Goal: Task Accomplishment & Management: Complete application form

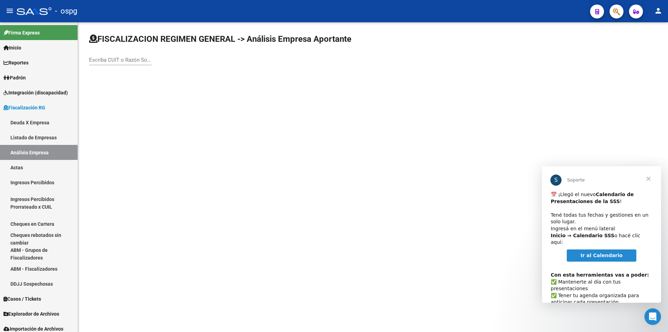
click at [649, 176] on span "Cerrar" at bounding box center [648, 178] width 25 height 25
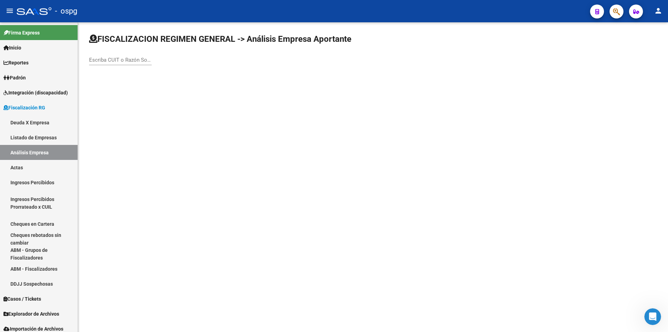
click at [118, 59] on input "Escriba CUIT o Razón Social para buscar" at bounding box center [120, 60] width 63 height 6
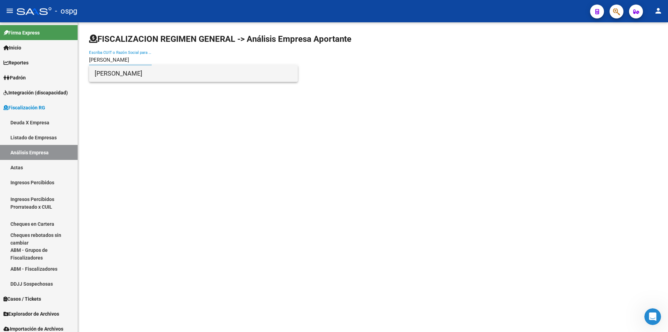
type input "[PERSON_NAME]"
click at [129, 74] on span "[PERSON_NAME]" at bounding box center [194, 73] width 198 height 17
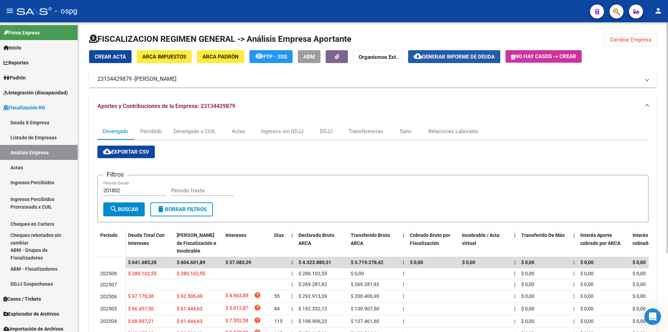
click at [463, 56] on span "Generar informe de deuda" at bounding box center [458, 57] width 73 height 6
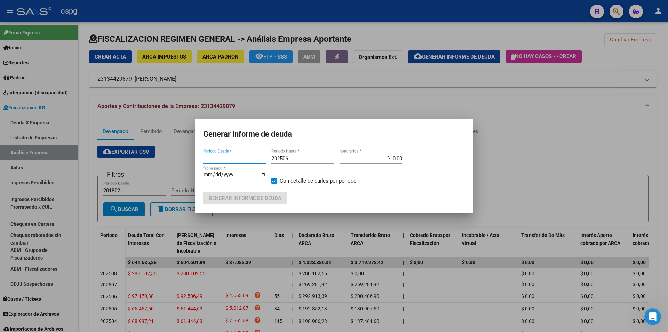
type input "202404"
click at [319, 155] on input "202506" at bounding box center [302, 158] width 63 height 6
type input "202507"
click at [274, 177] on label "Con detalle de cuiles por periodo" at bounding box center [313, 180] width 85 height 8
click at [274, 183] on input "Con detalle de cuiles por periodo" at bounding box center [274, 183] width 0 height 0
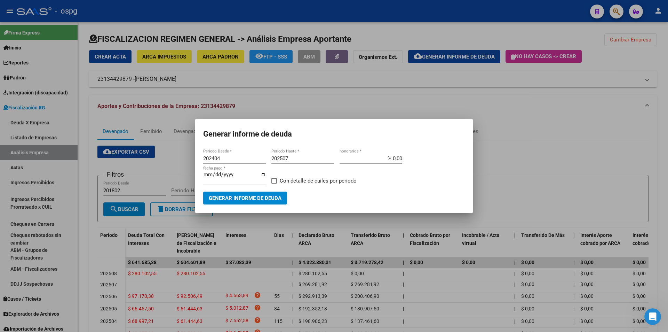
click at [265, 196] on span "Generar informe de deuda" at bounding box center [245, 198] width 73 height 6
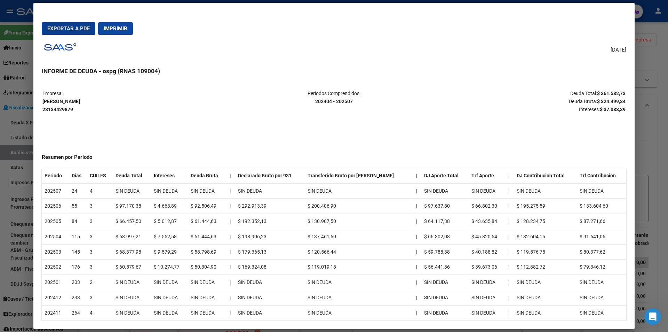
scroll to position [35, 0]
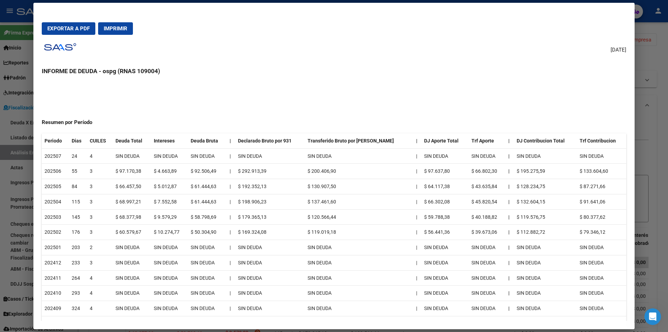
click at [662, 235] on div at bounding box center [334, 166] width 668 height 332
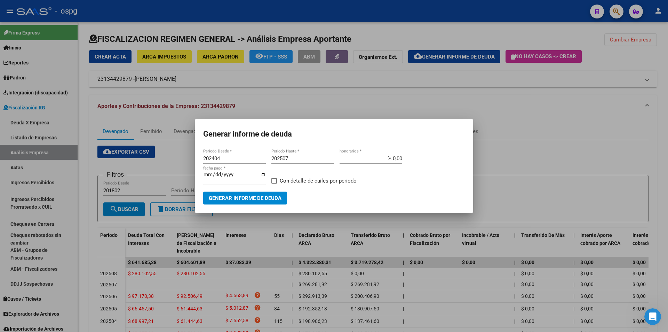
click at [275, 180] on span at bounding box center [274, 181] width 6 height 6
click at [274, 183] on input "Con detalle de cuiles por periodo" at bounding box center [274, 183] width 0 height 0
checkbox input "true"
click at [263, 195] on span "Generar informe de deuda" at bounding box center [245, 198] width 73 height 6
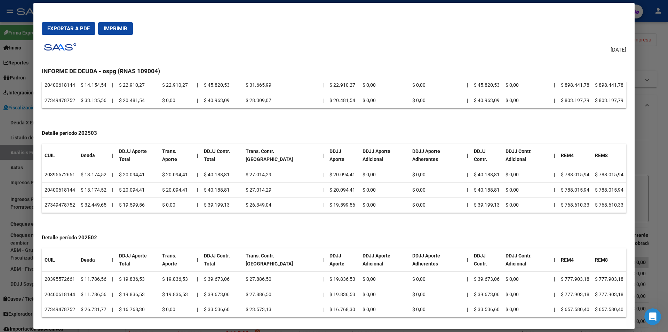
scroll to position [637, 0]
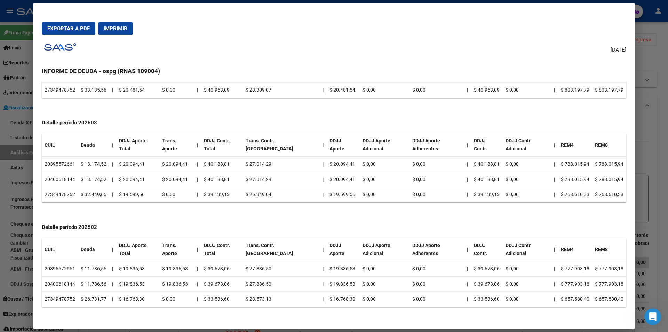
click at [666, 227] on div at bounding box center [334, 166] width 668 height 332
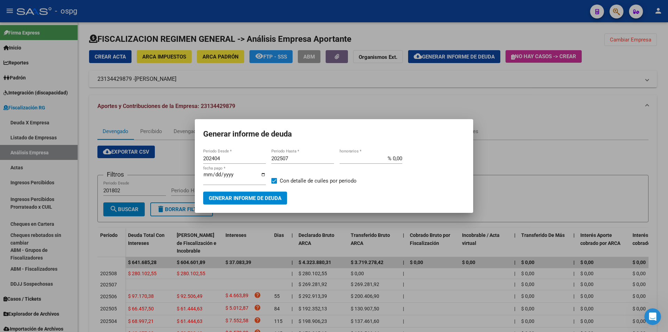
click at [667, 228] on div at bounding box center [334, 166] width 668 height 332
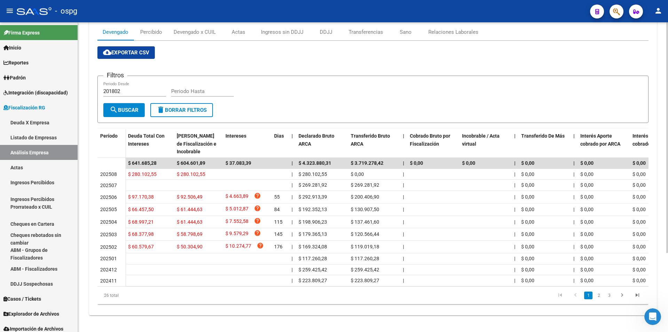
scroll to position [104, 0]
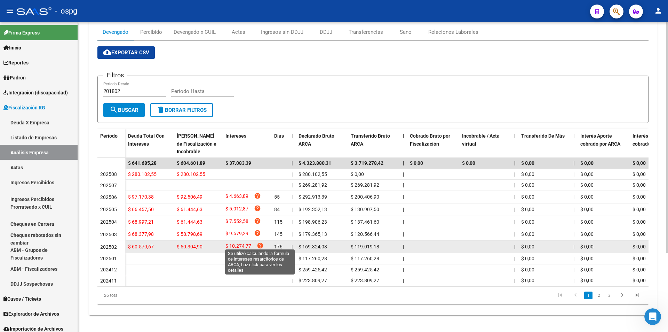
click at [260, 242] on icon "help" at bounding box center [260, 245] width 7 height 7
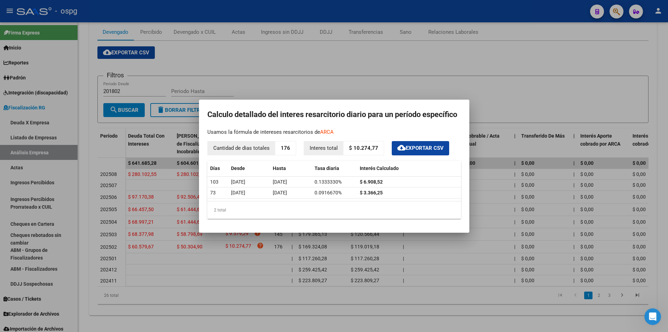
click at [510, 103] on div at bounding box center [334, 166] width 668 height 332
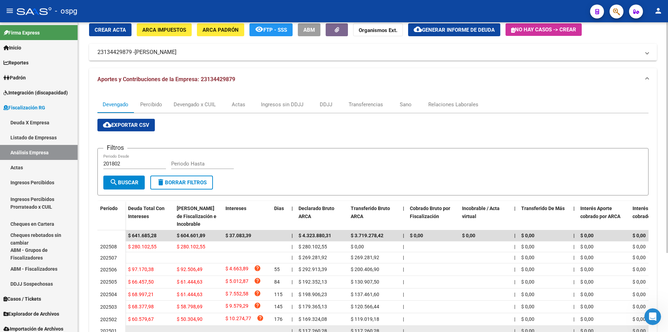
scroll to position [0, 0]
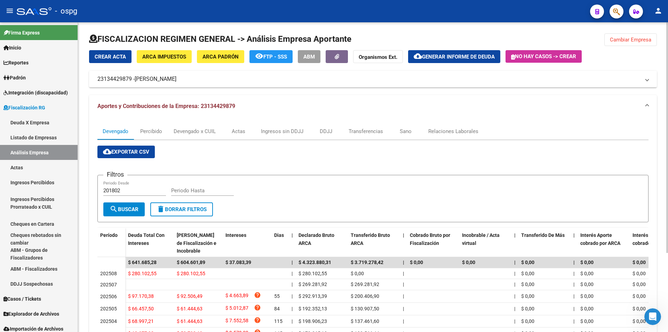
click at [641, 40] on span "Cambiar Empresa" at bounding box center [630, 40] width 41 height 6
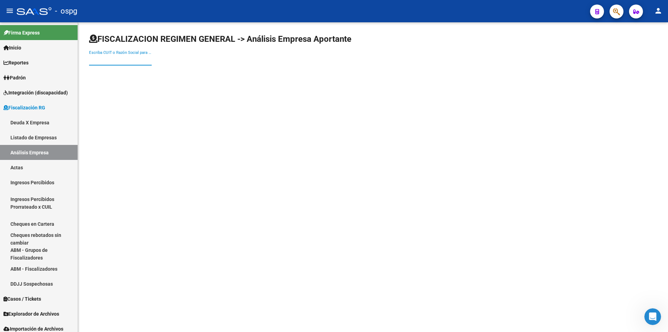
click at [111, 59] on input "Escriba CUIT o Razón Social para buscar" at bounding box center [120, 60] width 63 height 6
type input "GFJ"
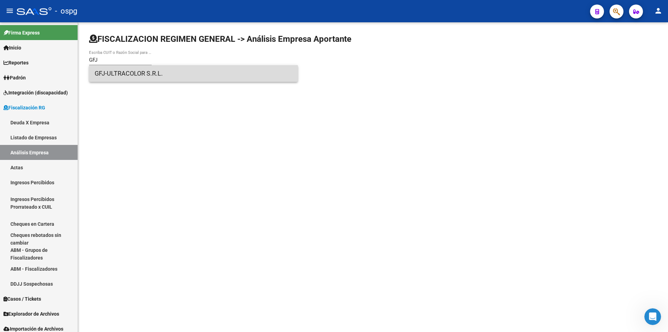
click at [172, 72] on span "GFJ-ULTRACOLOR S.R.L." at bounding box center [194, 73] width 198 height 17
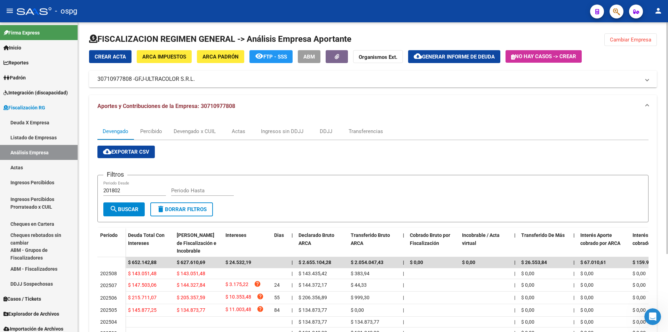
click at [634, 40] on span "Cambiar Empresa" at bounding box center [630, 40] width 41 height 6
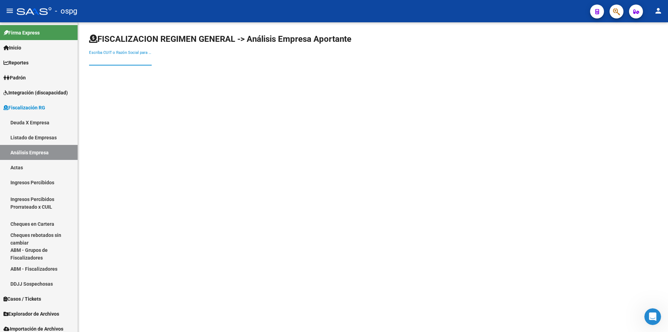
click at [113, 58] on input "Escriba CUIT o Razón Social para buscar" at bounding box center [120, 60] width 63 height 6
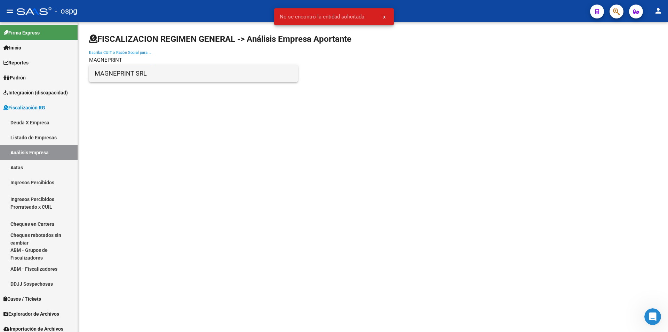
type input "MAGNEPRINT"
click at [117, 77] on span "MAGNEPRINT SRL" at bounding box center [194, 73] width 198 height 17
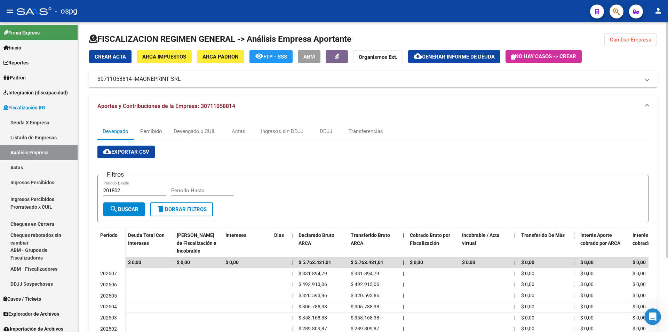
click at [622, 39] on span "Cambiar Empresa" at bounding box center [630, 40] width 41 height 6
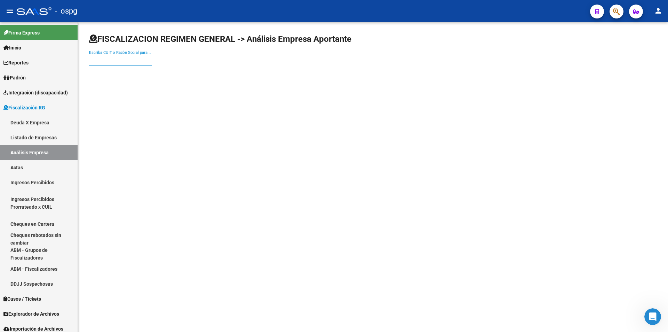
click at [144, 59] on input "Escriba CUIT o Razón Social para buscar" at bounding box center [120, 60] width 63 height 6
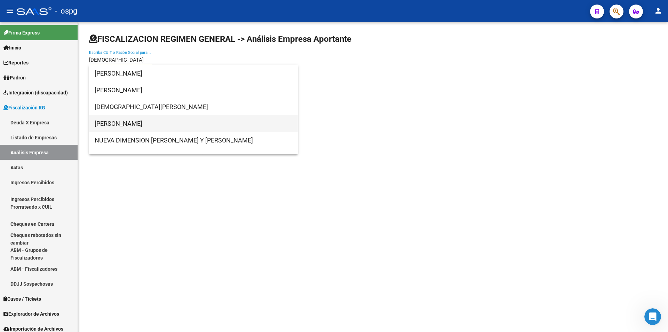
type input "[DEMOGRAPHIC_DATA]"
click at [134, 121] on span "[PERSON_NAME]" at bounding box center [194, 123] width 198 height 17
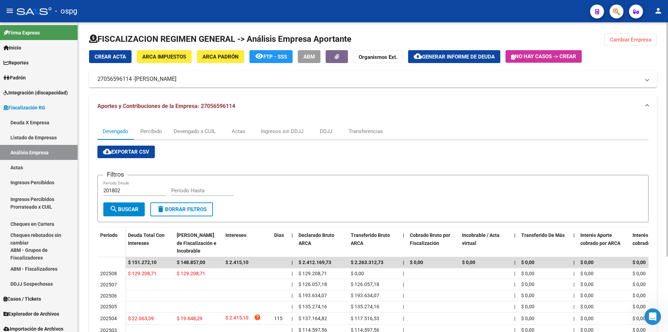
click at [642, 34] on button "Cambiar Empresa" at bounding box center [630, 39] width 53 height 13
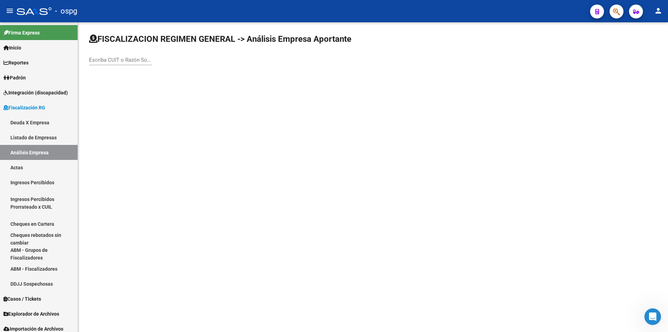
click at [110, 56] on div "Escriba CUIT o Razón Social para buscar" at bounding box center [120, 57] width 63 height 15
type input "BTS"
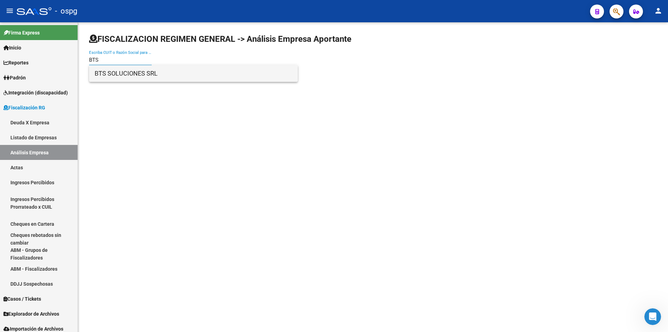
click at [112, 69] on span "BTS SOLUCIONES SRL" at bounding box center [194, 73] width 198 height 17
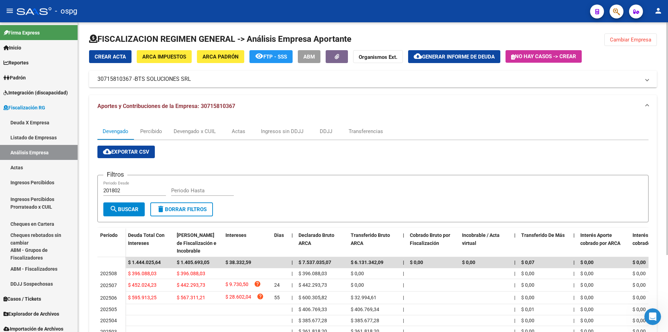
click at [631, 42] on span "Cambiar Empresa" at bounding box center [630, 40] width 41 height 6
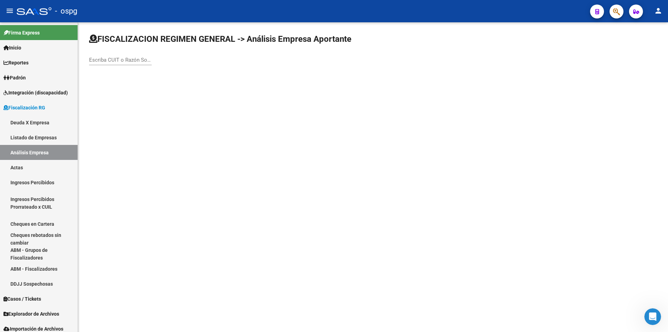
click at [123, 59] on input "Escriba CUIT o Razón Social para buscar" at bounding box center [120, 60] width 63 height 6
type input "[PERSON_NAME]"
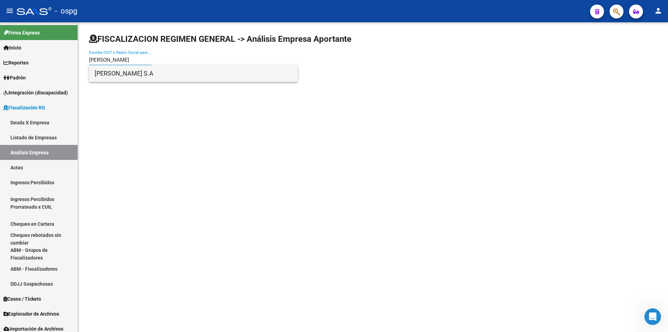
click at [122, 69] on span "[PERSON_NAME] S.A" at bounding box center [194, 73] width 198 height 17
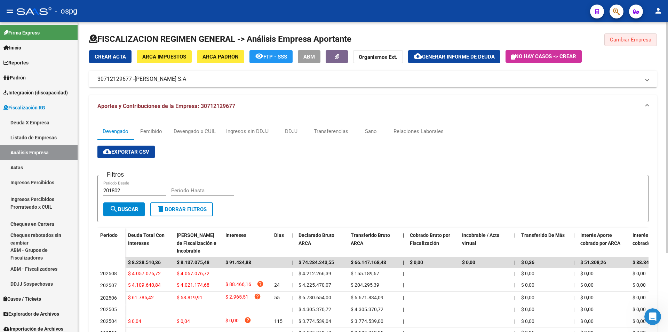
click at [631, 34] on button "Cambiar Empresa" at bounding box center [630, 39] width 53 height 13
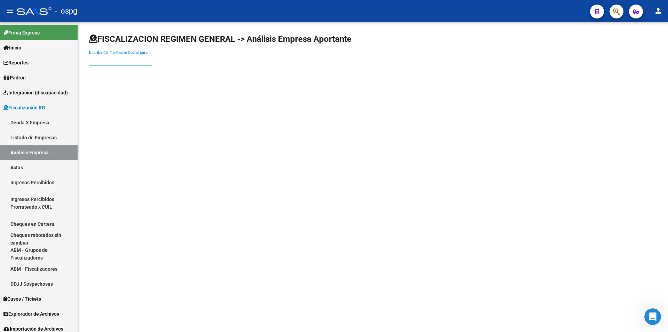
click at [140, 59] on input "Escriba CUIT o Razón Social para buscar" at bounding box center [120, 60] width 63 height 6
type input "GFJ"
click at [140, 72] on span "GFJ-ULTRACOLOR S.R.L." at bounding box center [194, 73] width 198 height 17
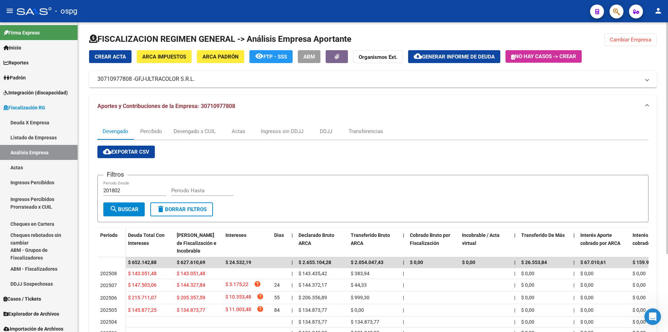
click at [465, 58] on span "Generar informe de deuda" at bounding box center [458, 57] width 73 height 6
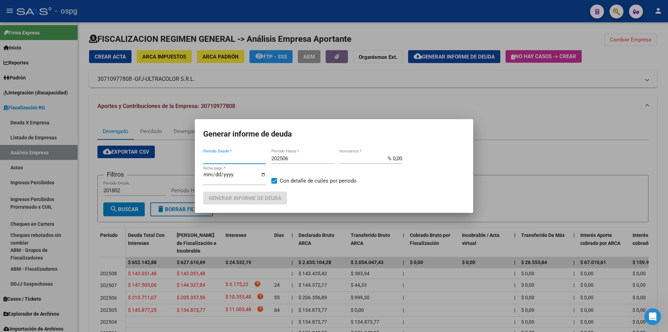
type input "202406"
click at [296, 157] on input "202506" at bounding box center [302, 158] width 63 height 6
type input "202504"
click at [270, 197] on span "Generar informe de deuda" at bounding box center [245, 198] width 73 height 6
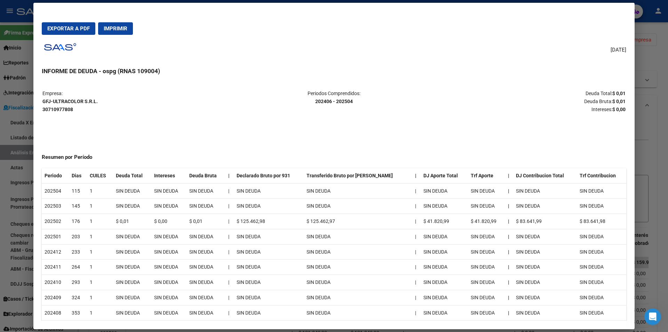
click at [660, 172] on div at bounding box center [334, 166] width 668 height 332
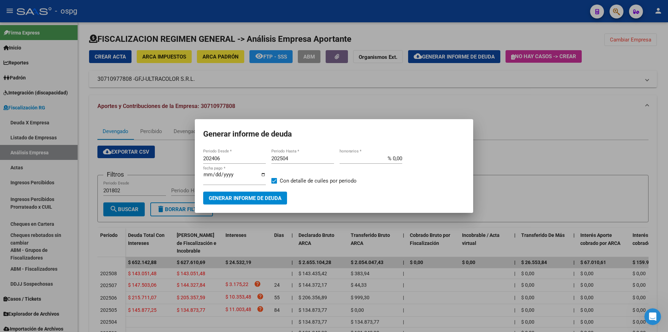
click at [660, 173] on div at bounding box center [334, 166] width 668 height 332
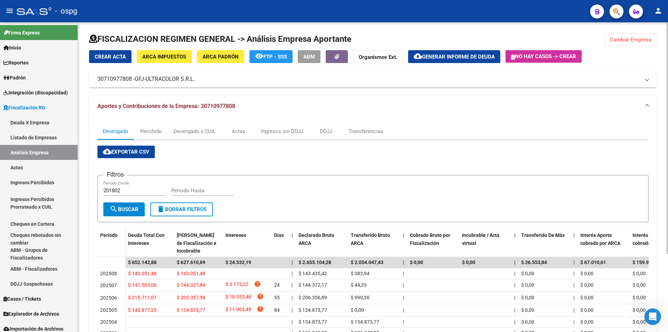
click at [630, 42] on span "Cambiar Empresa" at bounding box center [630, 40] width 41 height 6
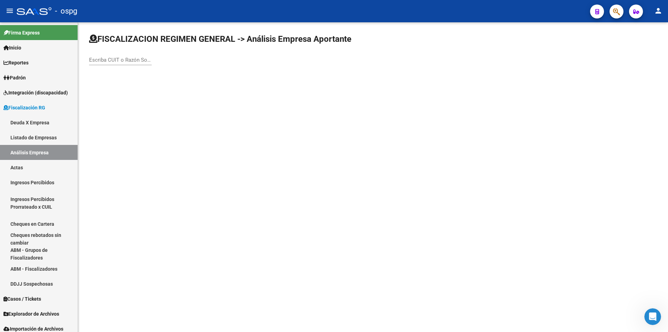
click at [119, 59] on input "Escriba CUIT o Razón Social para buscar" at bounding box center [120, 60] width 63 height 6
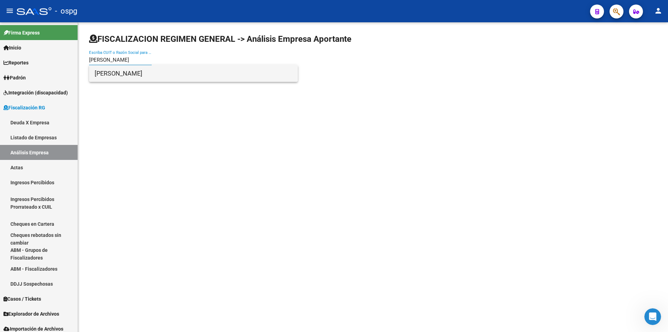
type input "[PERSON_NAME]"
click at [126, 77] on span "[PERSON_NAME]" at bounding box center [194, 73] width 198 height 17
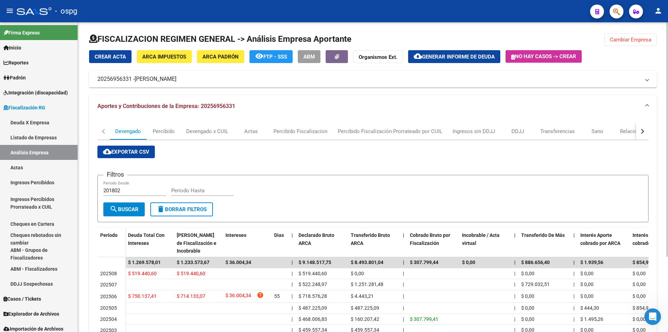
click at [645, 36] on button "Cambiar Empresa" at bounding box center [630, 39] width 53 height 13
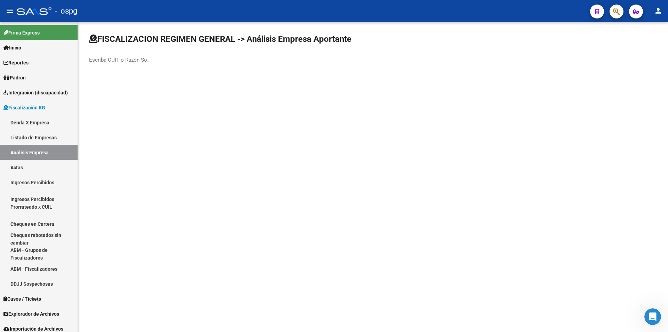
click at [136, 61] on input "Escriba CUIT o Razón Social para buscar" at bounding box center [120, 60] width 63 height 6
type input "[PERSON_NAME]"
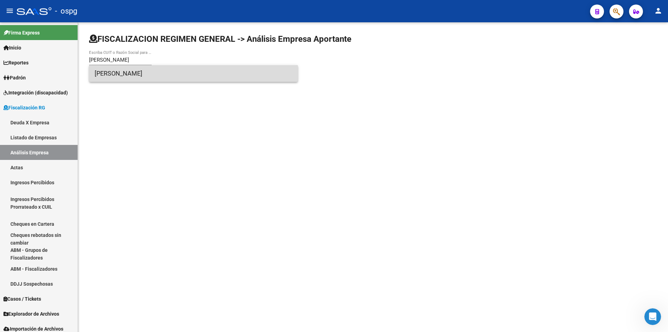
click at [140, 69] on span "[PERSON_NAME]" at bounding box center [194, 73] width 198 height 17
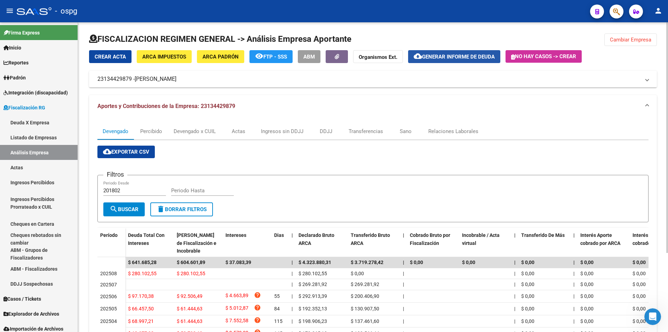
click at [471, 61] on button "cloud_download Generar informe de deuda" at bounding box center [454, 56] width 92 height 13
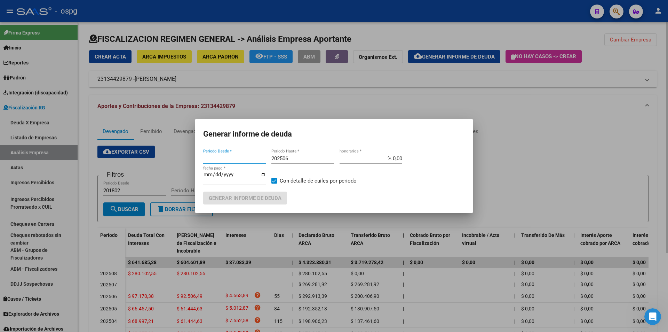
type input "202404"
click at [273, 197] on span "Generar informe de deuda" at bounding box center [245, 198] width 73 height 6
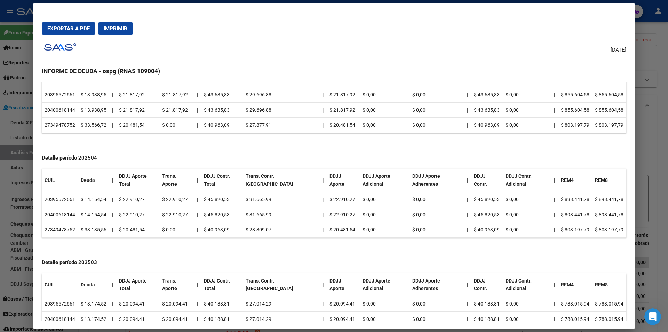
scroll to position [482, 0]
drag, startPoint x: 44, startPoint y: 125, endPoint x: 73, endPoint y: 127, distance: 29.3
click at [73, 127] on td "27349478752" at bounding box center [60, 124] width 36 height 15
copy td "27349478752"
click at [661, 148] on div at bounding box center [334, 166] width 668 height 332
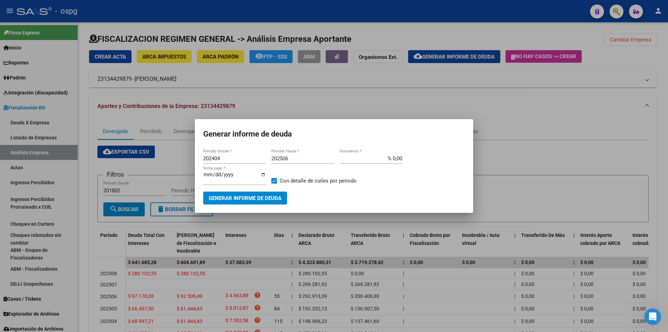
click at [565, 148] on div at bounding box center [334, 166] width 668 height 332
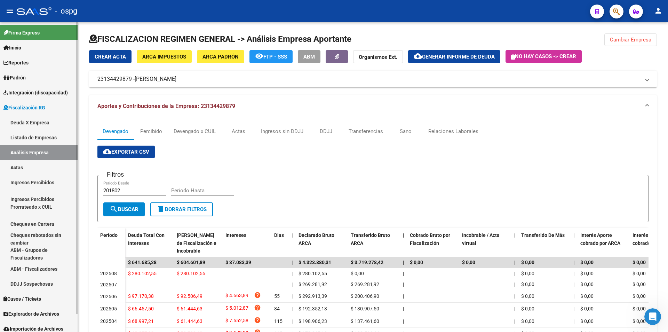
click at [26, 77] on span "Padrón" at bounding box center [14, 78] width 22 height 8
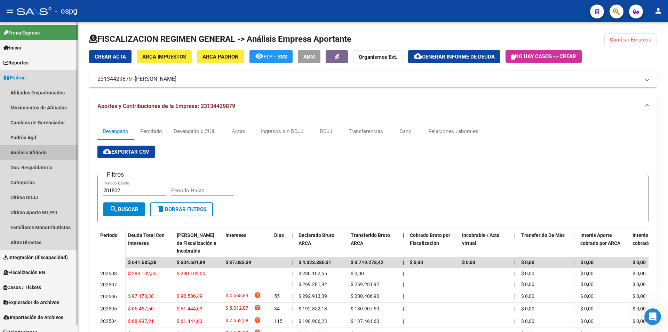
click at [34, 151] on link "Análisis Afiliado" at bounding box center [39, 152] width 78 height 15
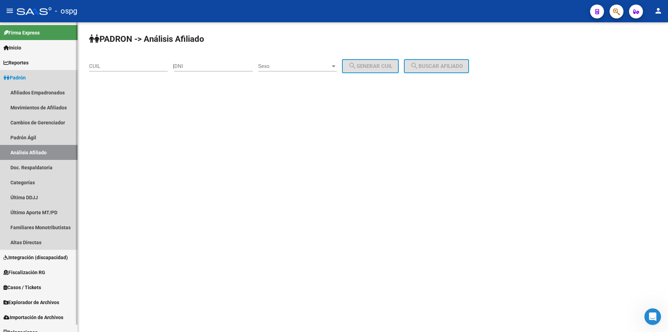
click at [34, 151] on link "Análisis Afiliado" at bounding box center [39, 152] width 78 height 15
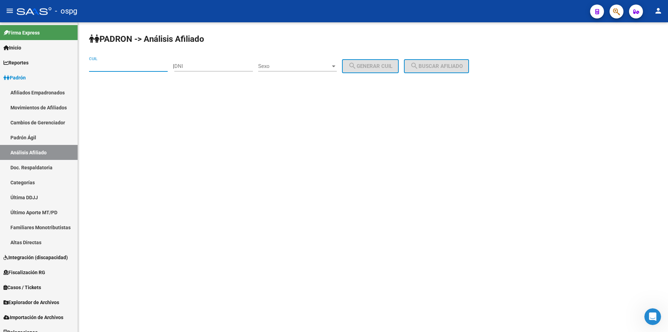
paste input "27-34947875-2"
type input "27-34947875-2"
click at [463, 69] on span "search Buscar afiliado" at bounding box center [436, 66] width 53 height 6
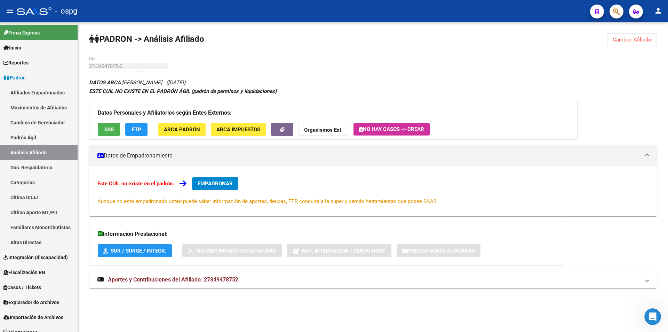
click at [190, 277] on span "Aportes y Contribuciones del Afiliado: 27349478752" at bounding box center [173, 279] width 130 height 7
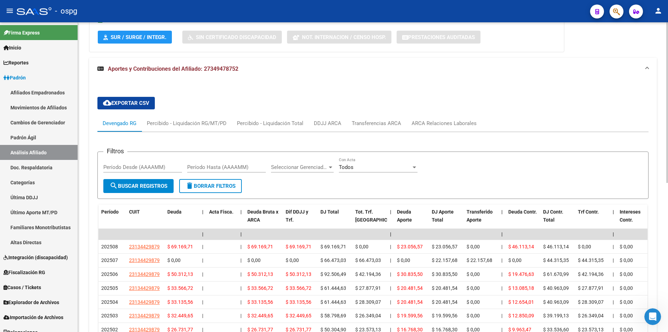
scroll to position [230, 0]
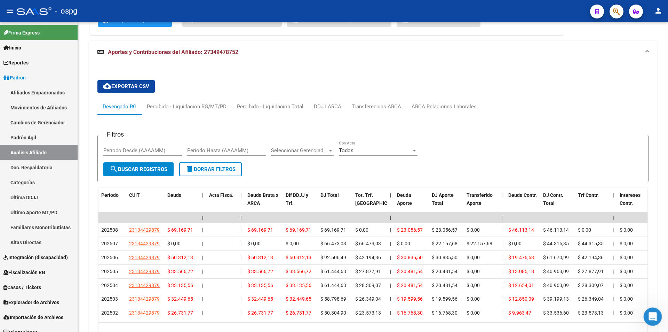
click at [653, 313] on icon "Abrir Intercom Messenger" at bounding box center [651, 315] width 11 height 11
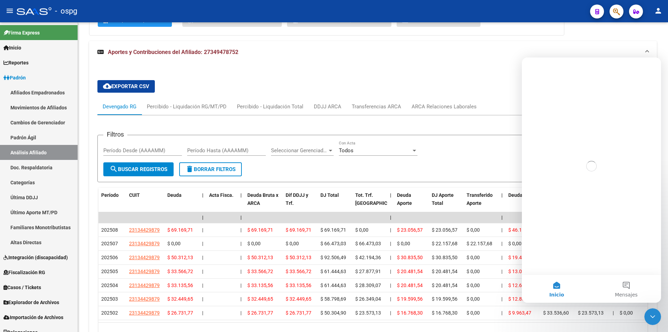
scroll to position [0, 0]
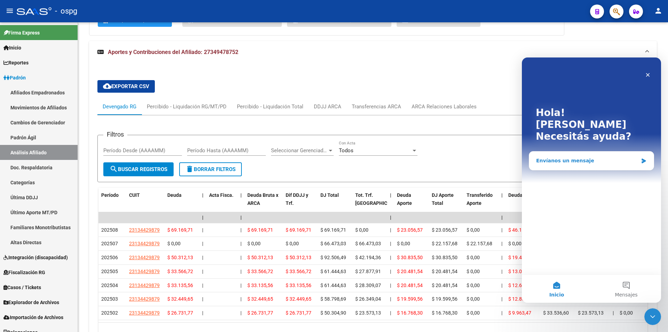
click at [579, 157] on div "Envíanos un mensaje" at bounding box center [587, 160] width 102 height 7
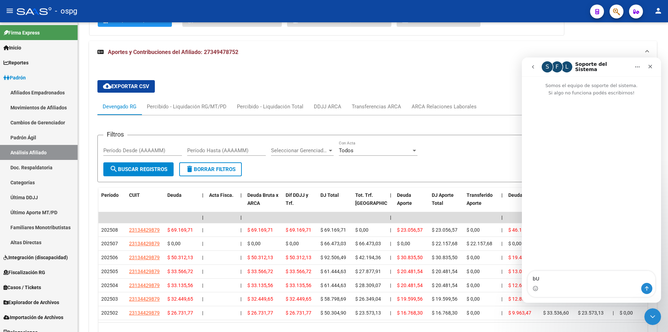
type textarea "b"
type textarea "Buenos días,"
type textarea "Q"
click at [612, 281] on textarea "Quería consultarles ya que en una empresa me figura un CUIL que cumplió en PASA…" at bounding box center [591, 273] width 127 height 19
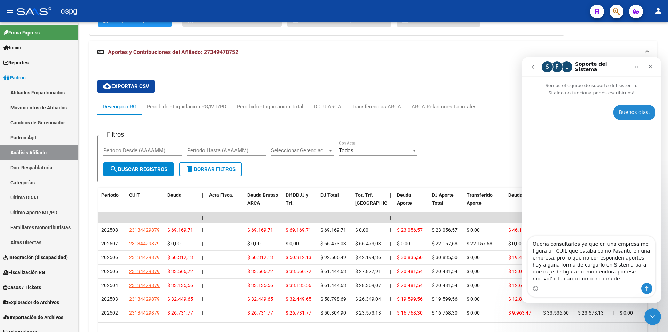
type textarea "Quería consultarles ya que en una empresa me figura un CUIL que estaba como [PE…"
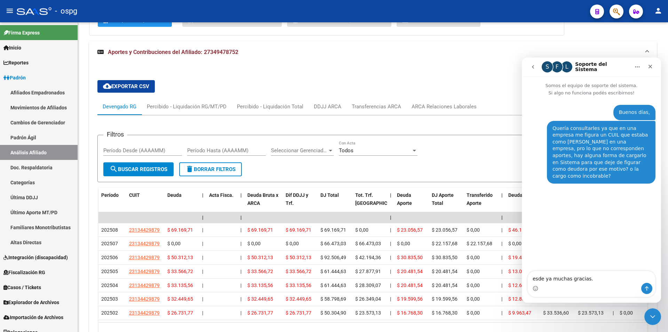
type textarea "Desde ya muchas gracias."
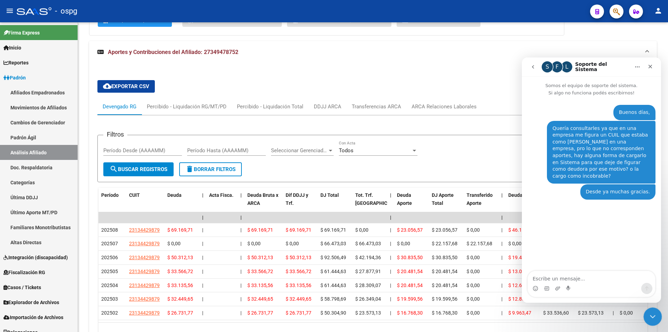
click at [655, 316] on icon "Cerrar Intercom Messenger" at bounding box center [651, 315] width 8 height 8
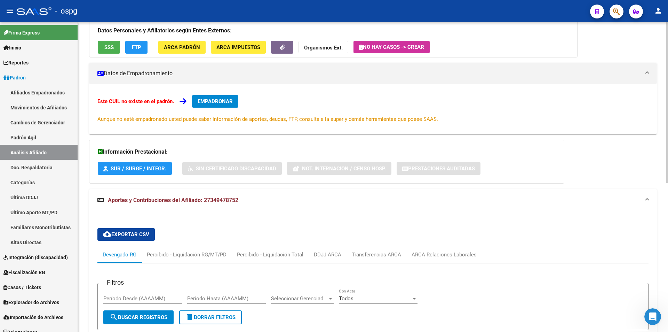
scroll to position [56, 0]
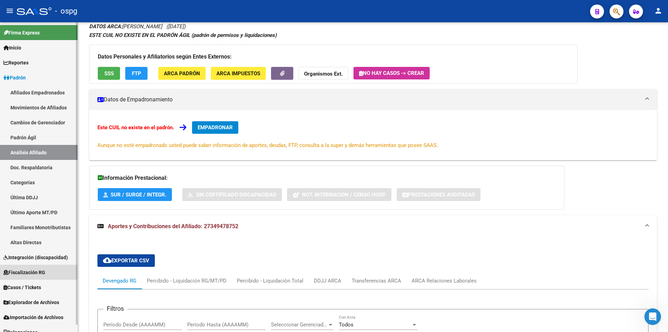
click at [42, 271] on span "Fiscalización RG" at bounding box center [24, 272] width 42 height 8
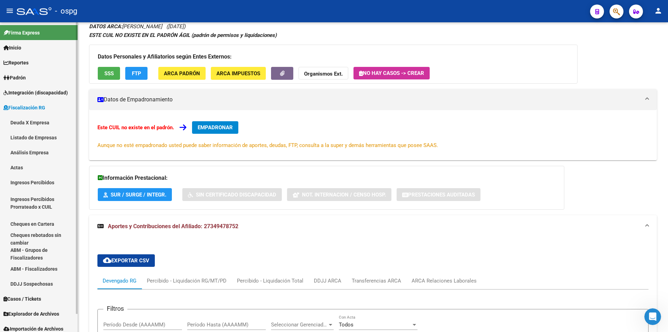
scroll to position [8, 0]
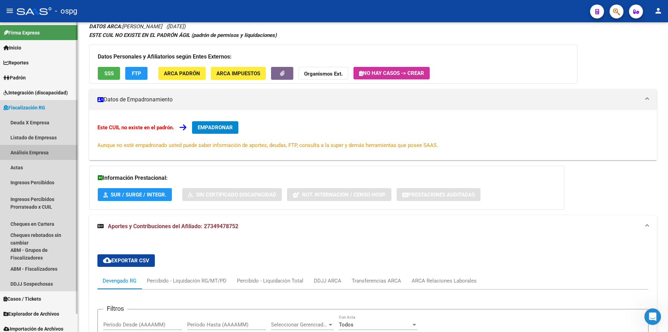
click at [41, 151] on link "Análisis Empresa" at bounding box center [39, 152] width 78 height 15
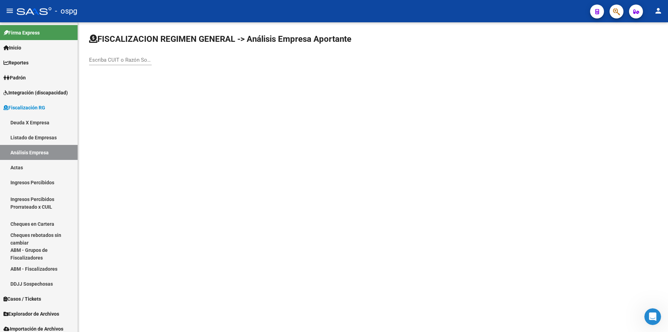
click at [136, 64] on div "Escriba CUIT o Razón Social para buscar" at bounding box center [120, 57] width 63 height 15
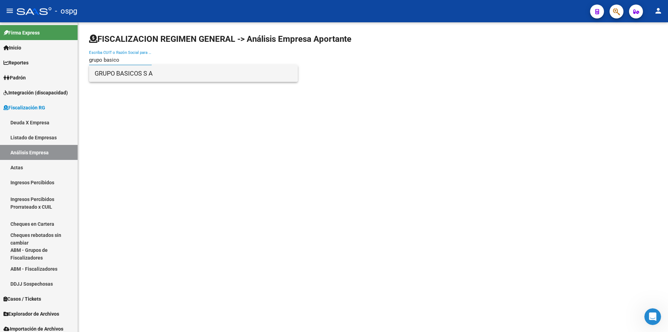
type input "grupo basico"
click at [156, 68] on span "GRUPO BASICOS S A" at bounding box center [194, 73] width 198 height 17
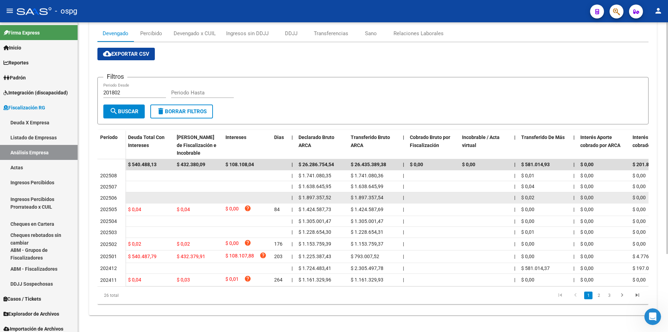
scroll to position [104, 0]
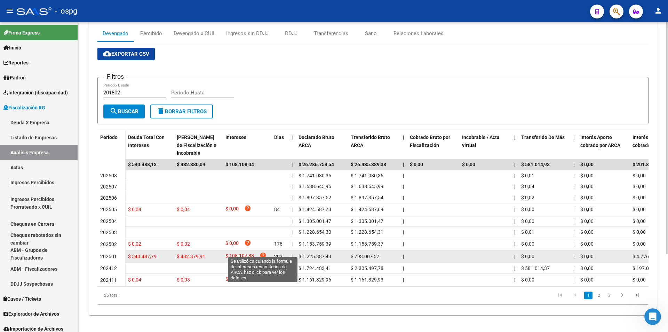
click at [263, 252] on icon "help" at bounding box center [263, 255] width 7 height 7
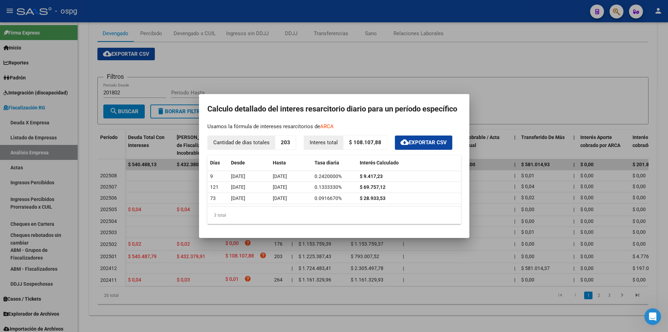
click at [509, 89] on div at bounding box center [334, 166] width 668 height 332
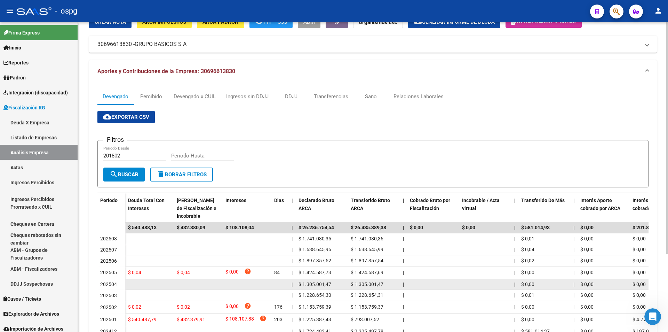
scroll to position [0, 0]
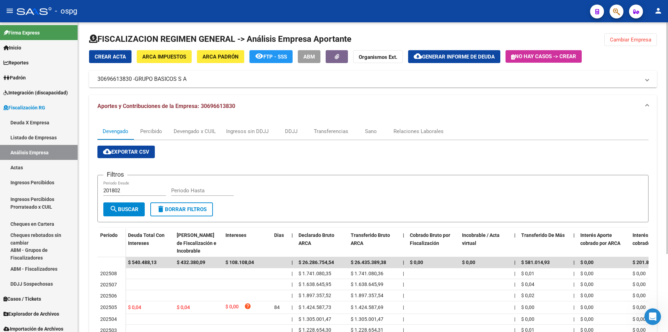
click at [640, 40] on span "Cambiar Empresa" at bounding box center [630, 40] width 41 height 6
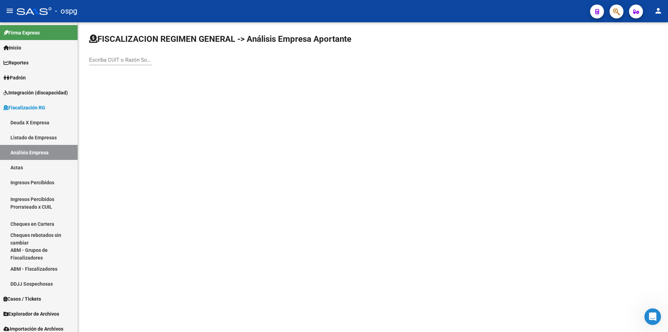
click at [117, 61] on input "Escriba CUIT o Razón Social para buscar" at bounding box center [120, 60] width 63 height 6
type input "[PERSON_NAME]"
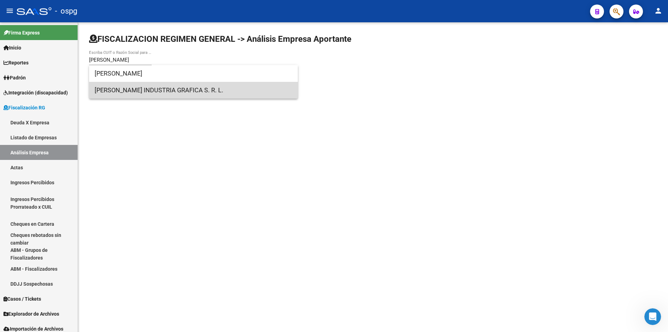
click at [121, 89] on span "[PERSON_NAME] INDUSTRIA GRAFICA S. R. L." at bounding box center [194, 90] width 198 height 17
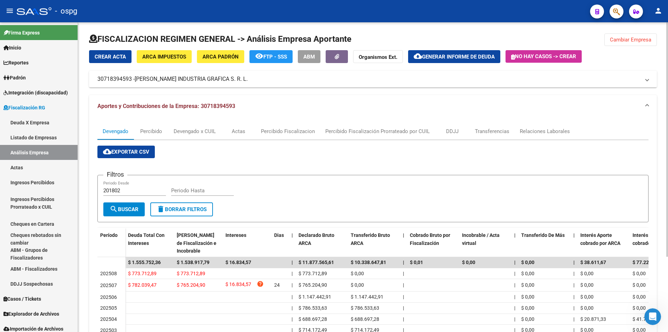
click at [460, 55] on span "Generar informe de deuda" at bounding box center [458, 57] width 73 height 6
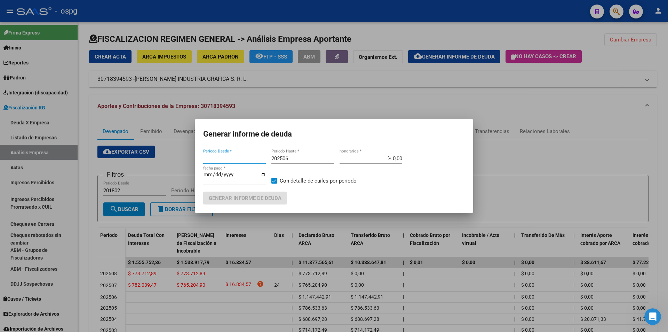
type input "202507"
click at [296, 156] on input "202506" at bounding box center [302, 158] width 63 height 6
type input "202507"
click at [275, 180] on span at bounding box center [274, 181] width 6 height 6
click at [274, 183] on input "Con detalle de cuiles por periodo" at bounding box center [274, 183] width 0 height 0
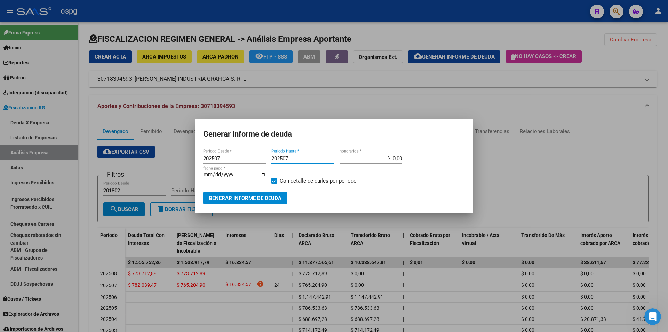
checkbox input "false"
click at [254, 199] on span "Generar informe de deuda" at bounding box center [245, 198] width 73 height 6
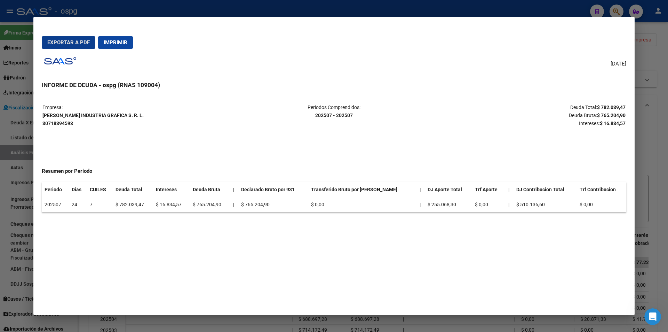
drag, startPoint x: 61, startPoint y: 39, endPoint x: 71, endPoint y: 105, distance: 67.7
click at [60, 39] on button "Exportar a PDF" at bounding box center [69, 42] width 54 height 13
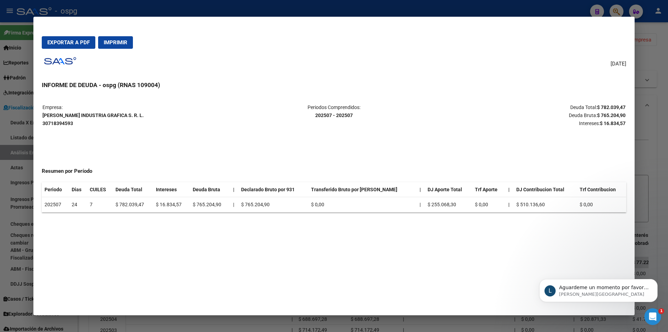
scroll to position [35, 0]
click at [655, 312] on icon "Abrir Intercom Messenger" at bounding box center [651, 315] width 11 height 11
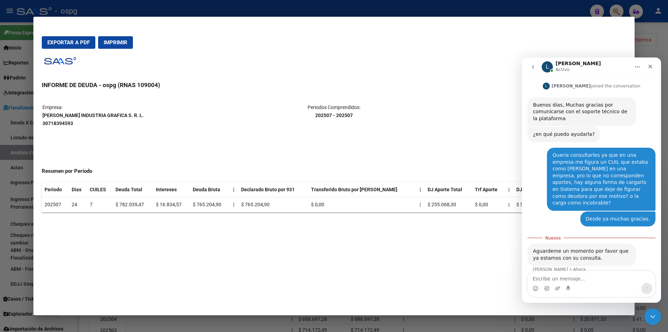
scroll to position [47, 0]
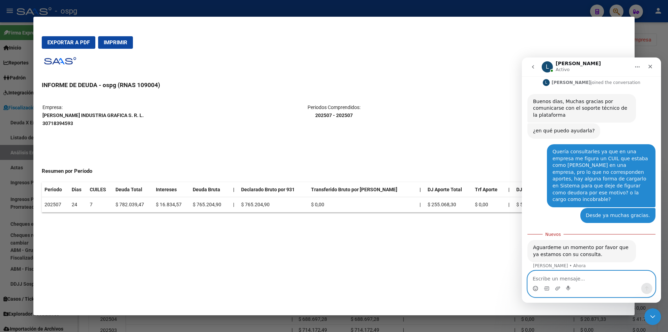
click at [533, 287] on circle "Selector de emoji" at bounding box center [535, 288] width 5 height 5
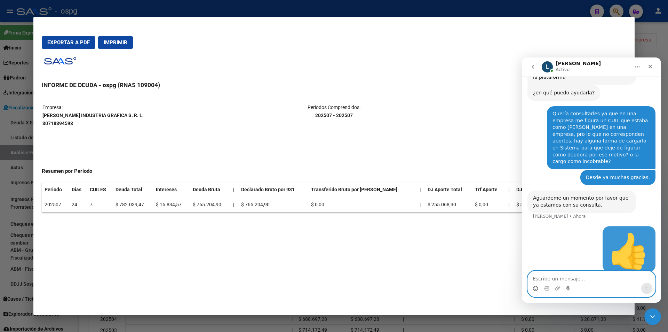
scroll to position [87, 0]
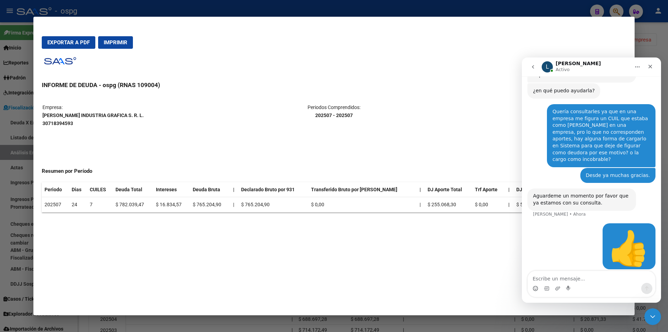
click at [588, 67] on div "L [PERSON_NAME]" at bounding box center [586, 67] width 88 height 12
click at [655, 312] on icon "Cerrar Intercom Messenger" at bounding box center [651, 315] width 8 height 8
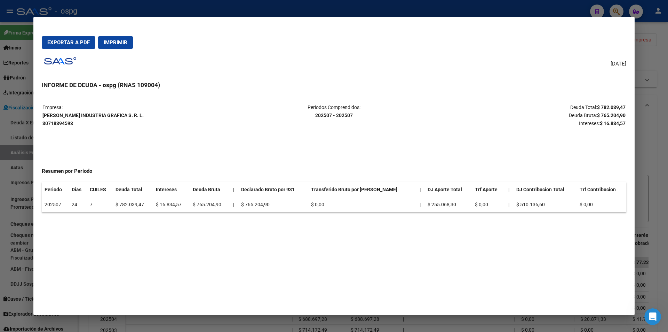
click at [662, 127] on div at bounding box center [334, 166] width 668 height 332
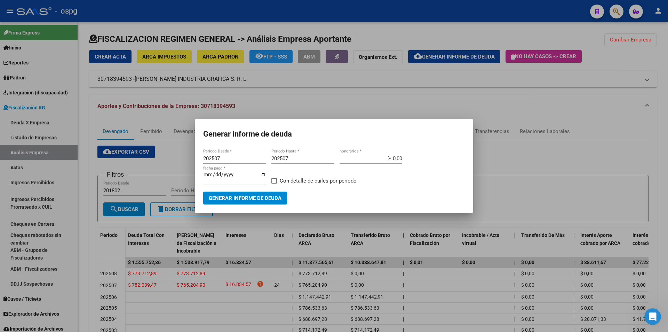
click at [527, 169] on div at bounding box center [334, 166] width 668 height 332
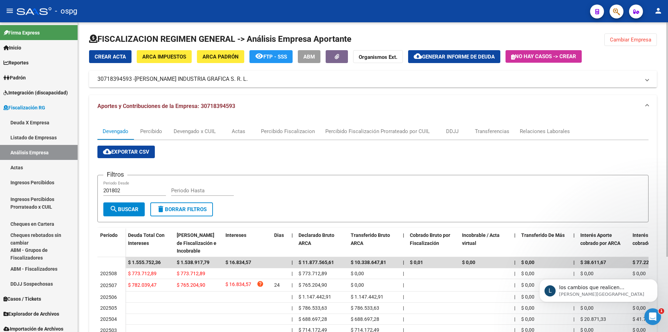
scroll to position [189, 0]
click at [493, 130] on div "Transferencias" at bounding box center [492, 131] width 34 height 8
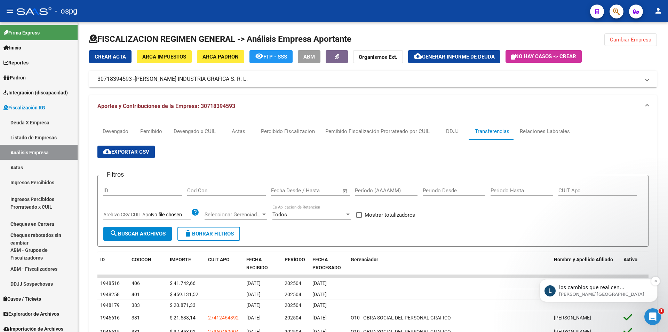
click at [589, 289] on p "los cambios que realicen impactarán esta noche, es decir, al día de [DATE] no v…" at bounding box center [604, 287] width 90 height 7
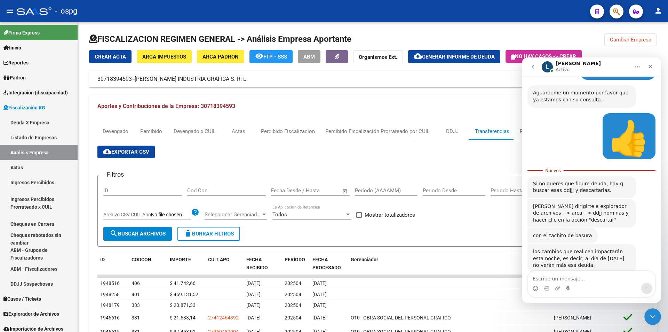
scroll to position [200, 0]
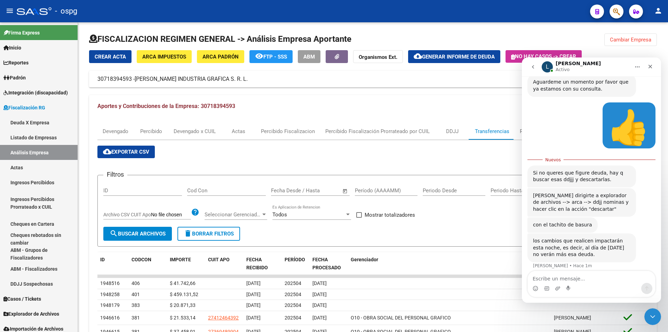
click at [602, 279] on textarea "Escribe un mensaje..." at bounding box center [591, 277] width 127 height 12
type textarea "m"
type textarea "Muchas gracias"
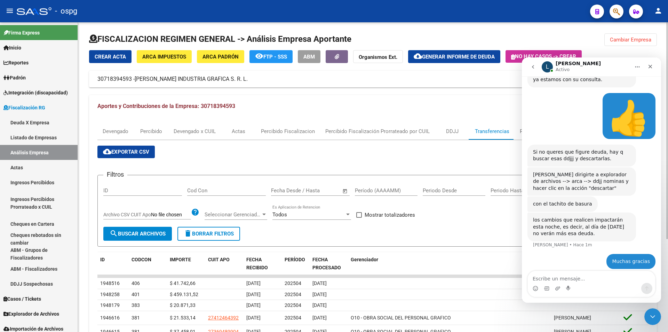
scroll to position [35, 0]
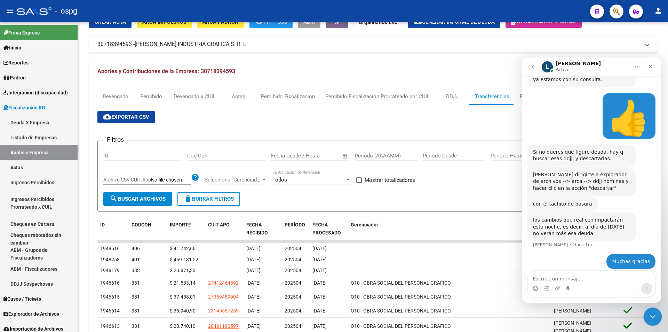
click at [651, 317] on icon "Cerrar Intercom Messenger" at bounding box center [651, 315] width 8 height 8
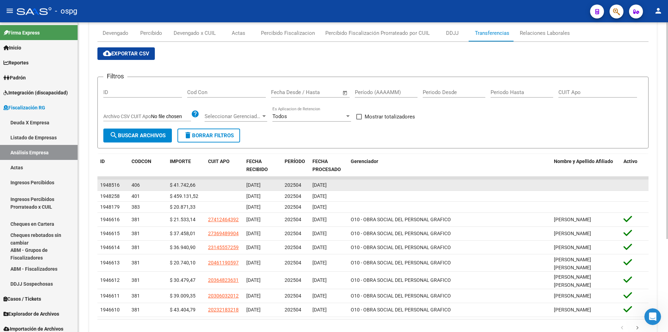
scroll to position [63, 0]
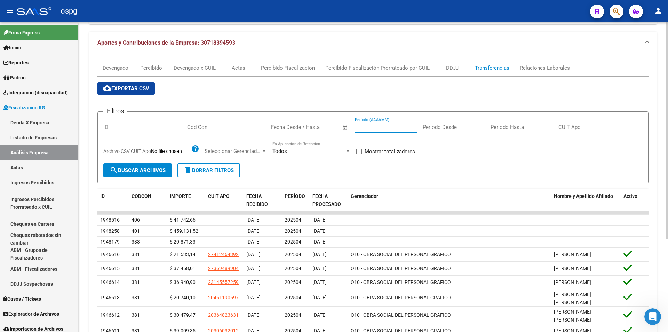
click at [371, 127] on input "Período (AAAAMM)" at bounding box center [386, 127] width 63 height 6
type input "202507"
click at [359, 151] on span at bounding box center [359, 152] width 6 height 6
click at [359, 154] on input "Mostrar totalizadores" at bounding box center [359, 154] width 0 height 0
checkbox input "true"
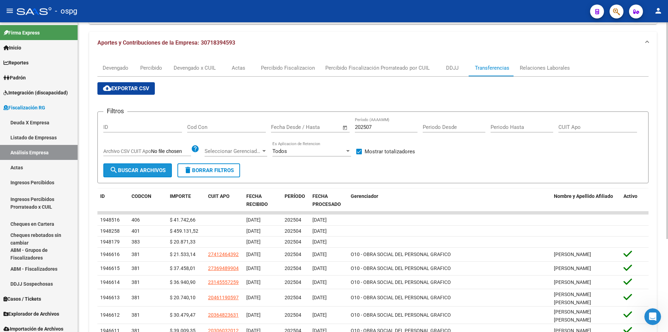
click at [134, 169] on span "search Buscar Archivos" at bounding box center [138, 170] width 56 height 6
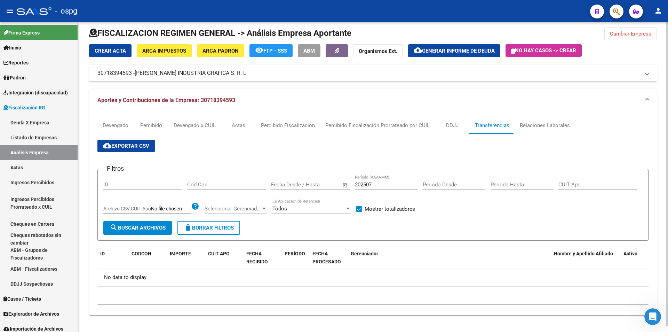
scroll to position [0, 0]
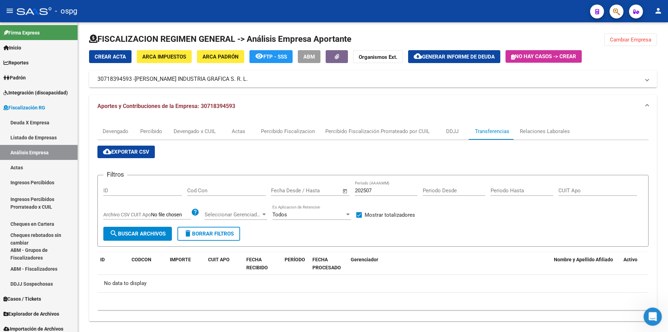
click at [654, 313] on icon "Abrir Intercom Messenger" at bounding box center [651, 315] width 11 height 11
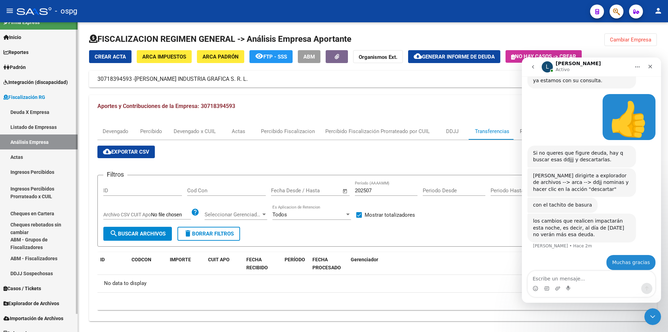
scroll to position [19, 0]
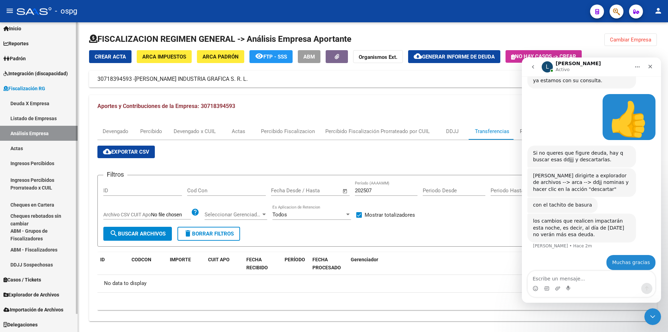
click at [31, 85] on span "Fiscalización RG" at bounding box center [24, 89] width 42 height 8
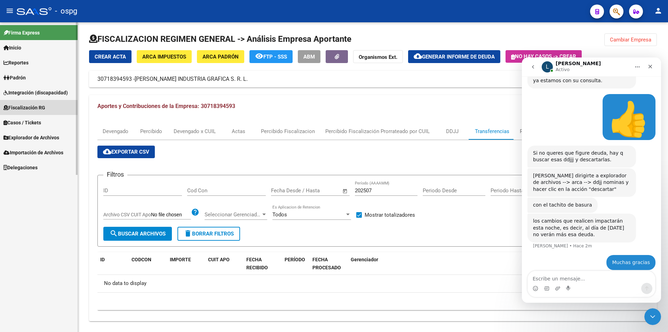
scroll to position [0, 0]
click at [46, 135] on span "Explorador de Archivos" at bounding box center [31, 138] width 56 height 8
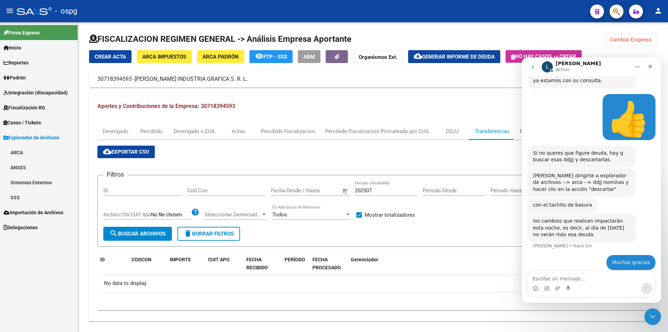
click at [16, 151] on link "ARCA" at bounding box center [39, 152] width 78 height 15
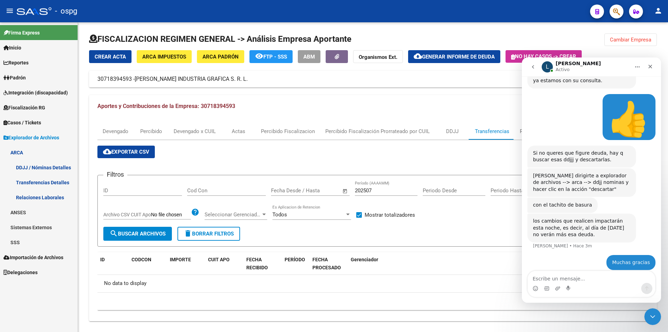
click at [27, 169] on link "DDJJ / Nóminas Detalles" at bounding box center [39, 167] width 78 height 15
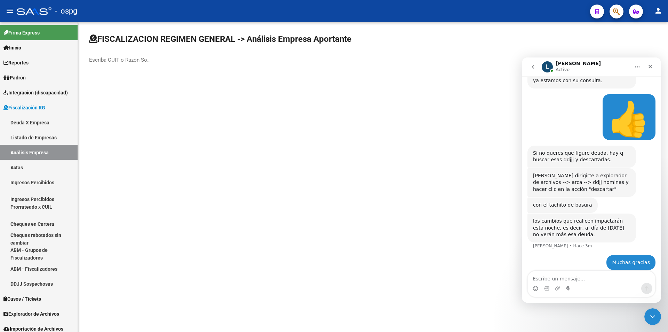
click at [129, 58] on input "Escriba CUIT o Razón Social para buscar" at bounding box center [120, 60] width 63 height 6
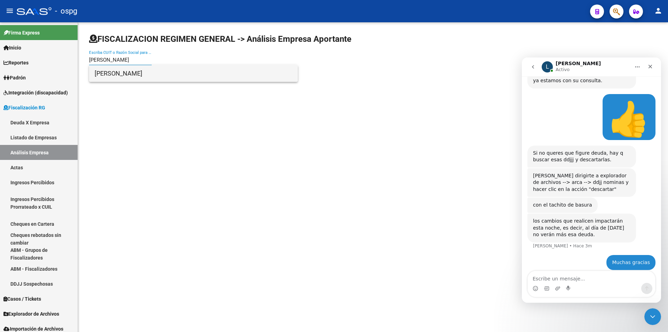
type input "[PERSON_NAME]"
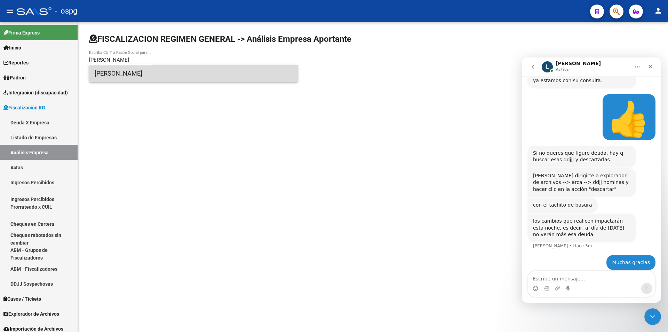
click at [128, 74] on span "[PERSON_NAME]" at bounding box center [194, 73] width 198 height 17
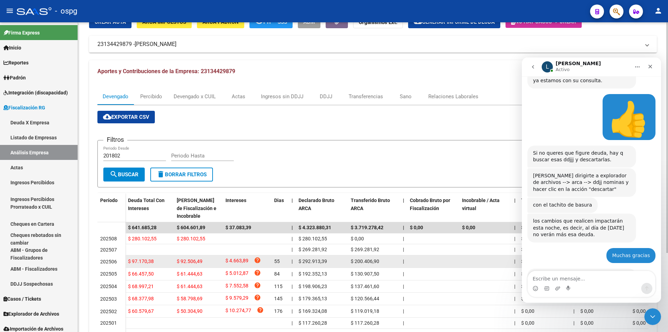
scroll to position [237, 0]
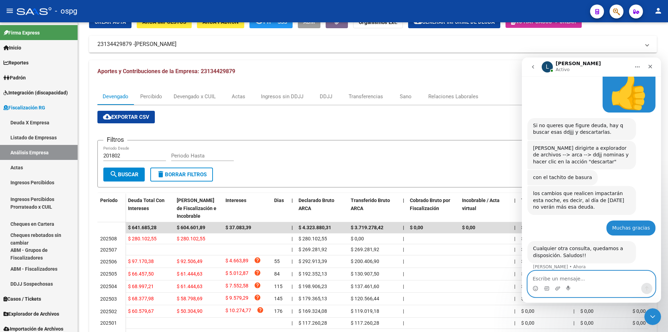
click at [566, 279] on textarea "Escribe un mensaje..." at bounding box center [591, 277] width 127 height 12
click at [35, 108] on span "Fiscalización RG" at bounding box center [24, 108] width 42 height 8
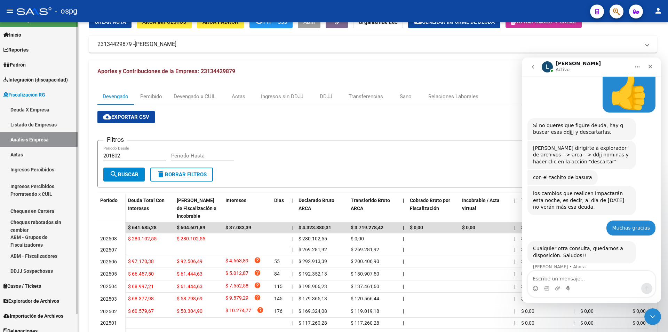
scroll to position [19, 0]
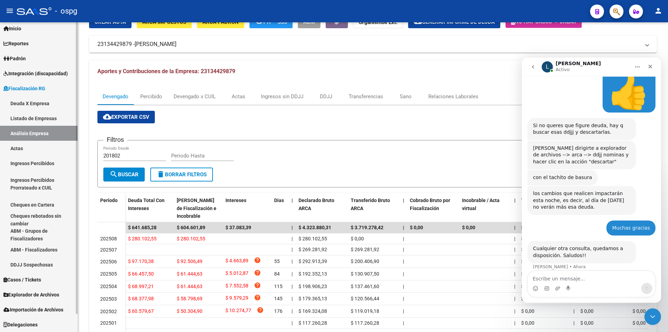
click at [53, 295] on span "Explorador de Archivos" at bounding box center [31, 294] width 56 height 8
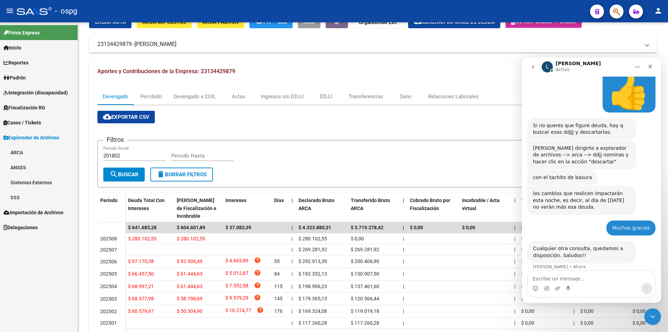
scroll to position [0, 0]
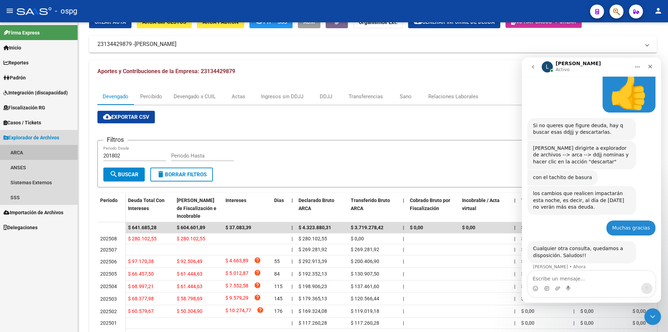
click at [19, 152] on link "ARCA" at bounding box center [39, 152] width 78 height 15
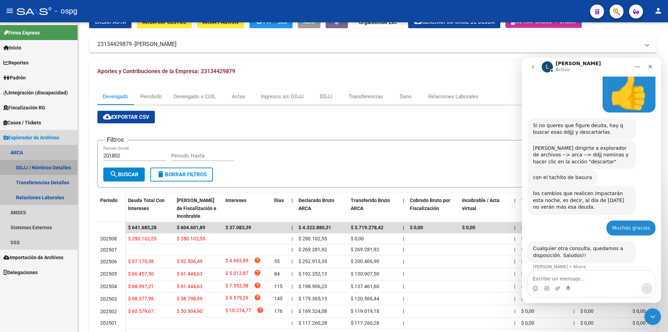
click at [35, 165] on link "DDJJ / Nóminas Detalles" at bounding box center [39, 167] width 78 height 15
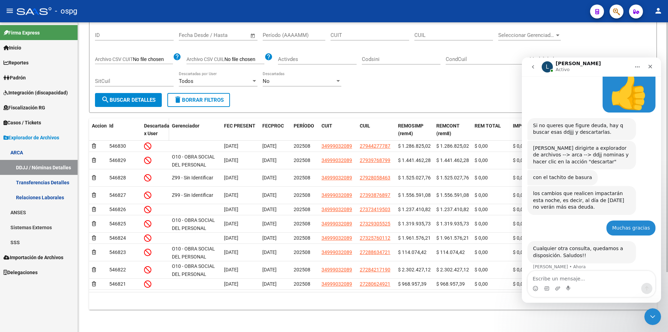
scroll to position [74, 0]
click at [654, 317] on icon "Cerrar Intercom Messenger" at bounding box center [651, 315] width 8 height 8
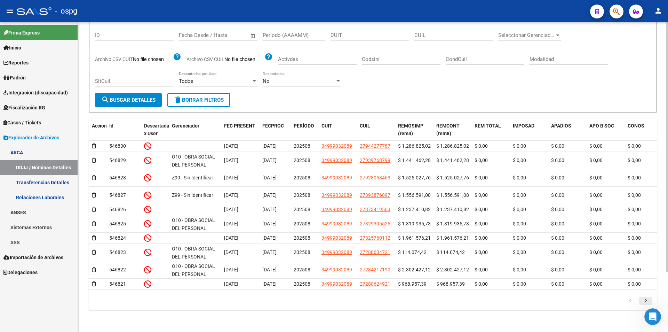
click at [646, 301] on icon "go to next page" at bounding box center [645, 301] width 9 height 8
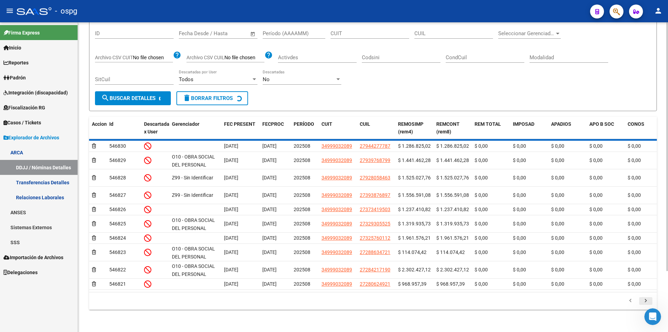
scroll to position [62, 0]
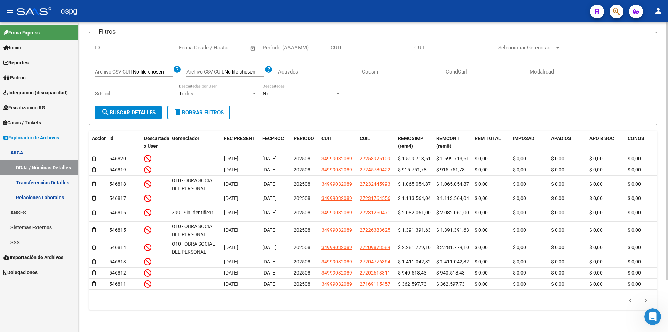
click at [289, 45] on input "Período (AAAAMM)" at bounding box center [294, 48] width 63 height 6
type input "202502"
click at [135, 109] on span "search Buscar Detalles" at bounding box center [128, 112] width 54 height 6
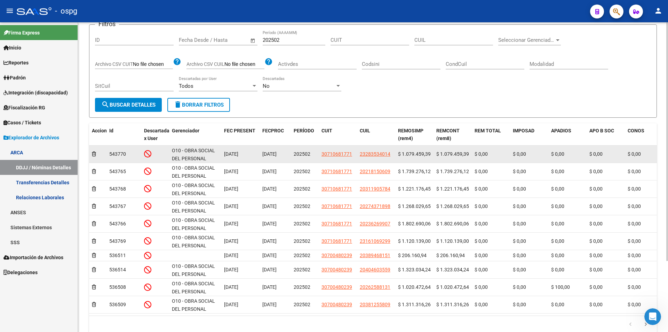
scroll to position [92, 0]
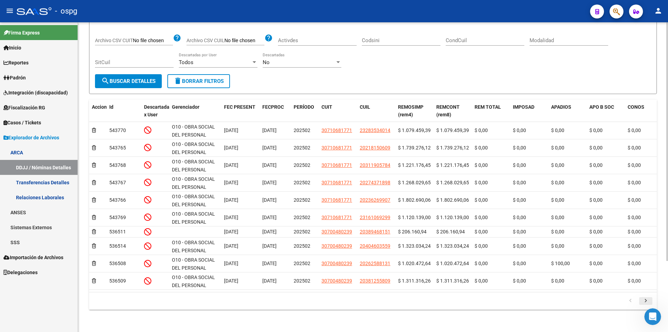
click at [649, 299] on icon "go to next page" at bounding box center [645, 301] width 9 height 8
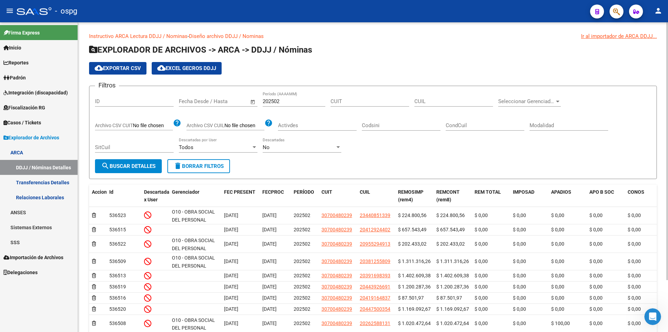
scroll to position [0, 0]
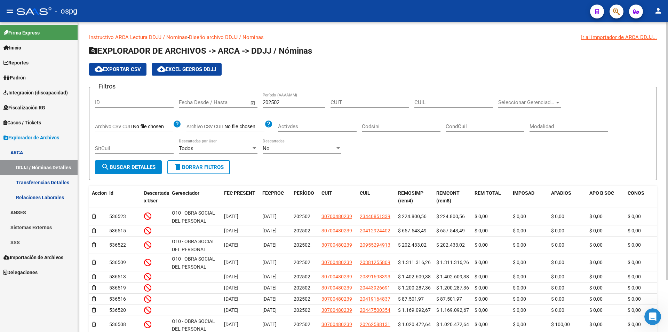
click at [438, 104] on input "CUIL" at bounding box center [453, 102] width 79 height 6
type input "27-34947875-2"
click at [130, 165] on span "search Buscar Detalles" at bounding box center [128, 167] width 54 height 6
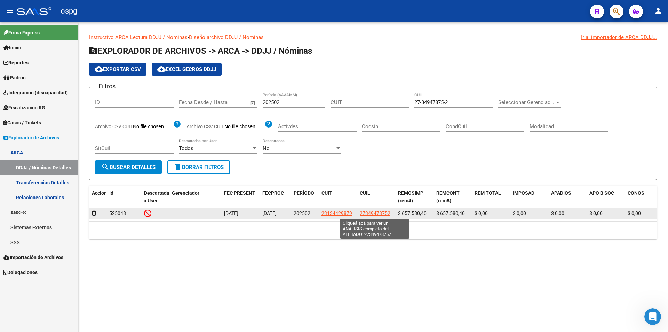
click at [374, 211] on span "27349478752" at bounding box center [375, 213] width 31 height 6
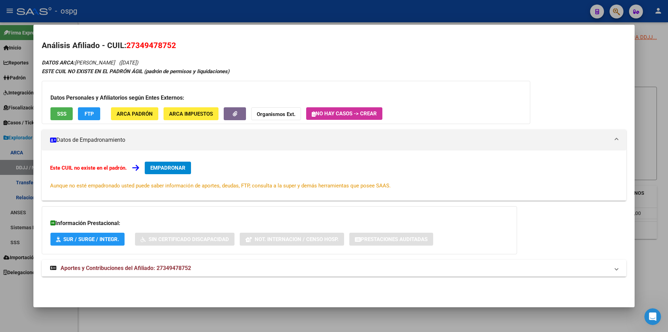
click at [664, 65] on div at bounding box center [334, 166] width 668 height 332
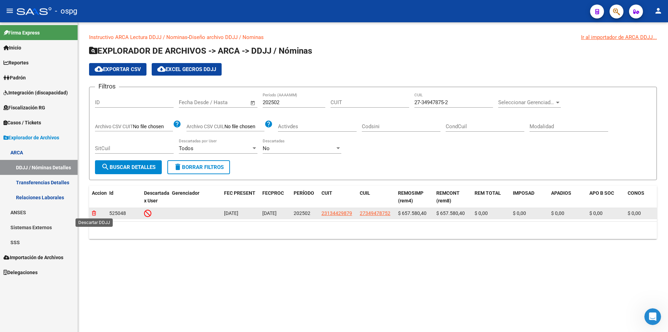
click at [94, 213] on icon at bounding box center [94, 212] width 4 height 5
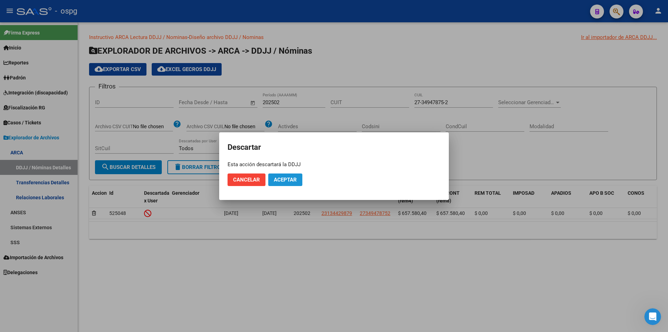
click at [291, 180] on span "Aceptar" at bounding box center [285, 179] width 23 height 6
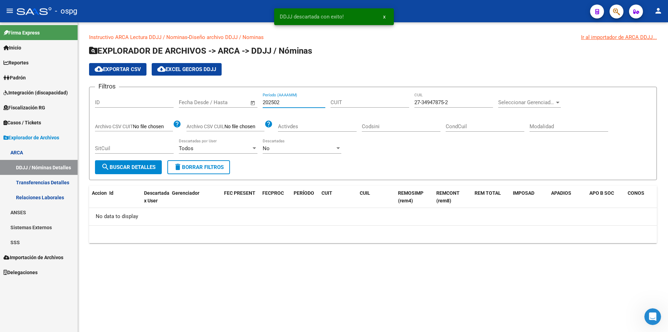
click at [283, 101] on input "202502" at bounding box center [294, 102] width 63 height 6
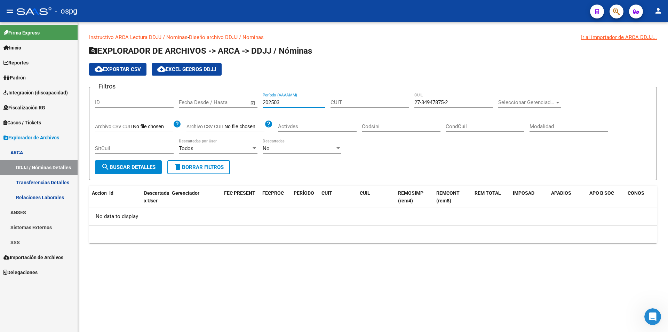
click at [122, 168] on span "search Buscar Detalles" at bounding box center [128, 167] width 54 height 6
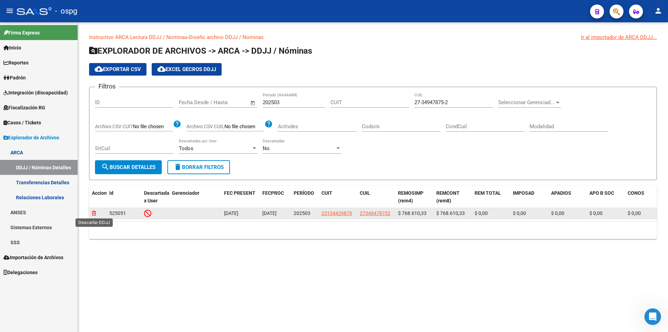
click at [93, 213] on icon at bounding box center [94, 212] width 4 height 5
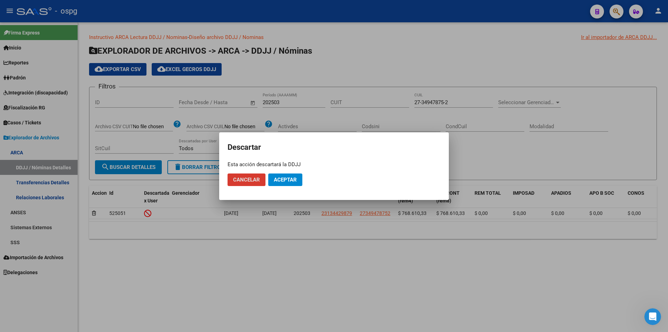
click at [292, 178] on span "Aceptar" at bounding box center [285, 179] width 23 height 6
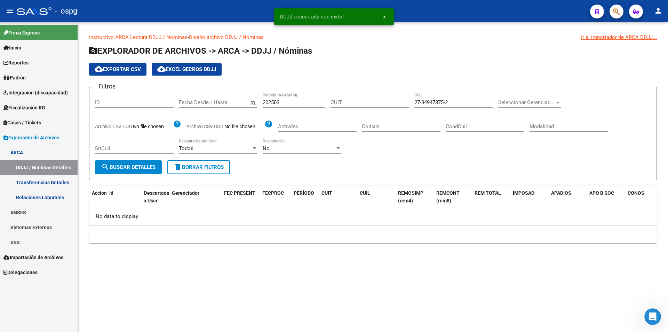
click at [286, 102] on input "202503" at bounding box center [294, 102] width 63 height 6
click at [141, 171] on button "search Buscar Detalles" at bounding box center [128, 167] width 67 height 14
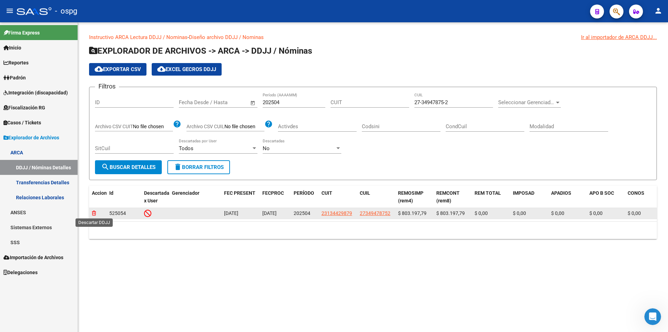
click at [94, 214] on icon at bounding box center [94, 212] width 4 height 5
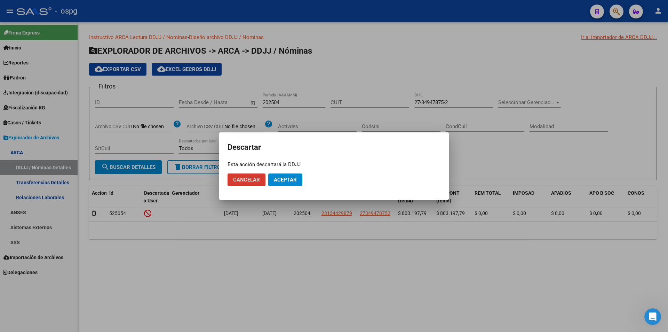
click at [289, 181] on span "Aceptar" at bounding box center [285, 179] width 23 height 6
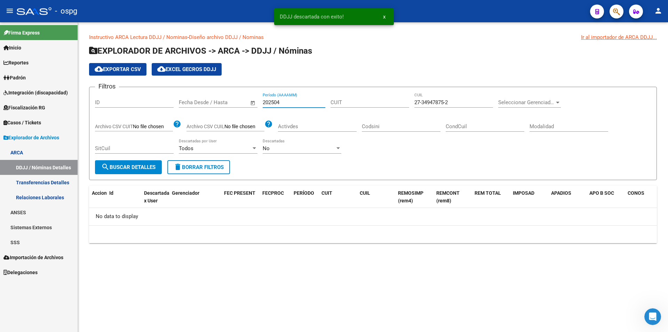
click at [285, 104] on input "202504" at bounding box center [294, 102] width 63 height 6
click at [127, 167] on span "search Buscar Detalles" at bounding box center [128, 167] width 54 height 6
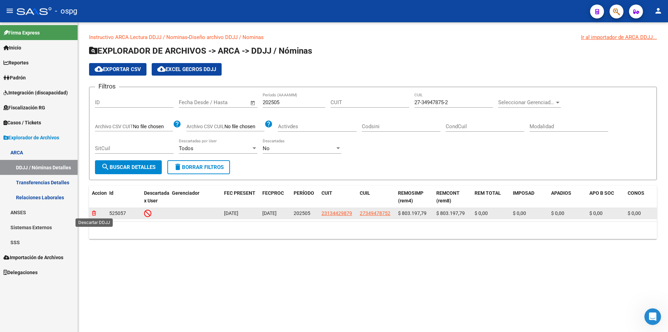
click at [92, 213] on icon at bounding box center [94, 212] width 4 height 5
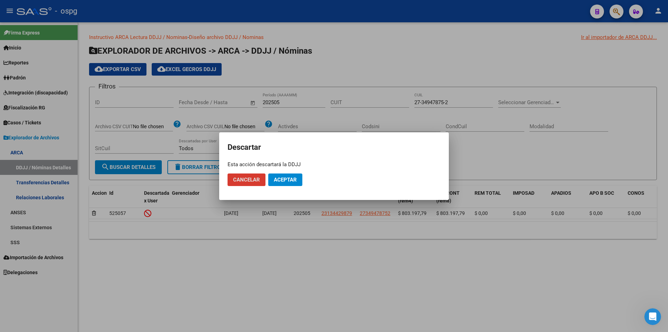
click at [294, 181] on span "Aceptar" at bounding box center [285, 179] width 23 height 6
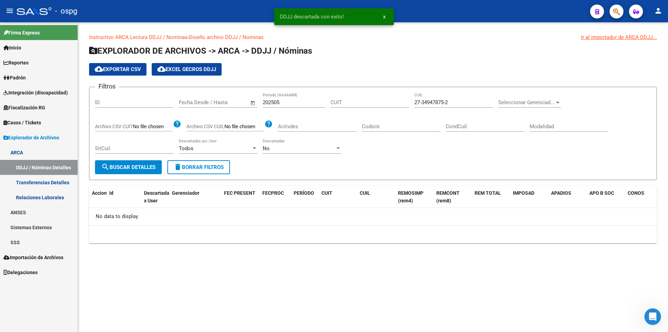
click at [285, 103] on input "202505" at bounding box center [294, 102] width 63 height 6
type input "202506"
drag, startPoint x: 132, startPoint y: 164, endPoint x: 142, endPoint y: 190, distance: 27.1
click at [132, 166] on span "search Buscar Detalles" at bounding box center [128, 167] width 54 height 6
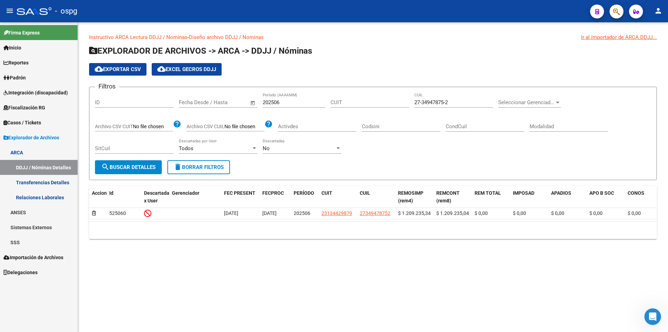
click at [41, 106] on span "Fiscalización RG" at bounding box center [24, 108] width 42 height 8
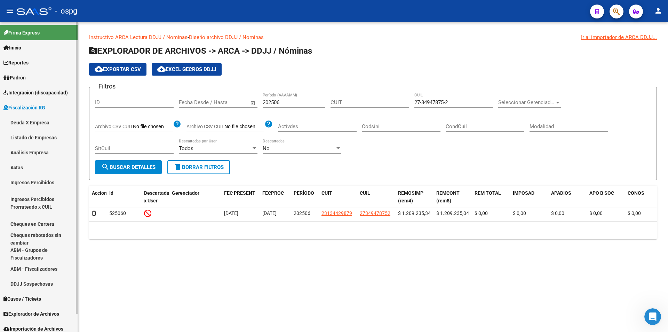
click at [37, 151] on link "Análisis Empresa" at bounding box center [39, 152] width 78 height 15
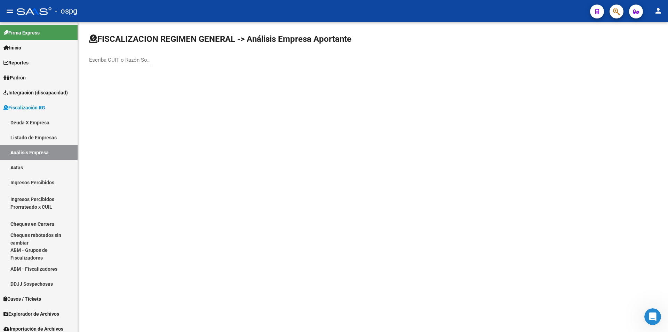
click at [109, 61] on input "Escriba CUIT o Razón Social para buscar" at bounding box center [120, 60] width 63 height 6
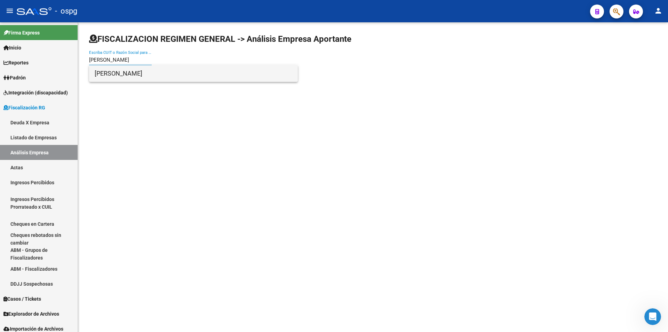
type input "[PERSON_NAME]"
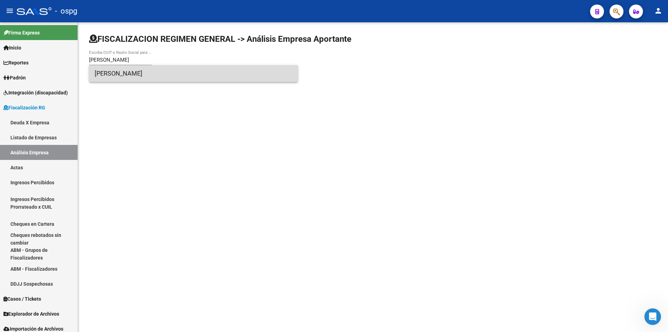
click at [119, 70] on span "[PERSON_NAME]" at bounding box center [194, 73] width 198 height 17
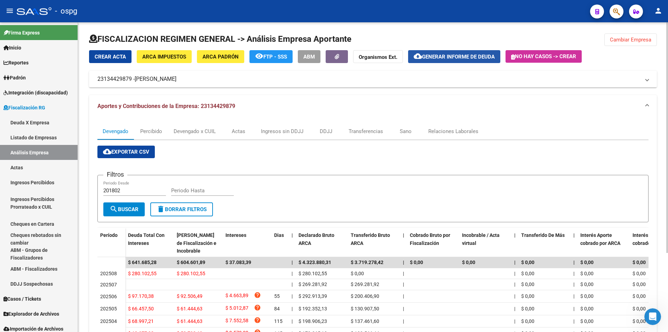
click at [458, 56] on span "Generar informe de deuda" at bounding box center [458, 57] width 73 height 6
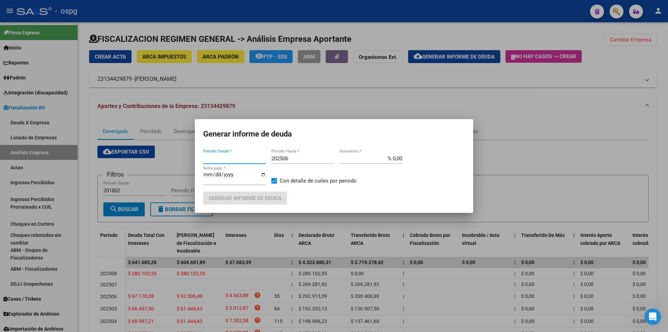
type input "202404"
click at [304, 159] on input "202506" at bounding box center [302, 158] width 63 height 6
type input "202507"
click at [258, 198] on span "Generar informe de deuda" at bounding box center [245, 198] width 73 height 6
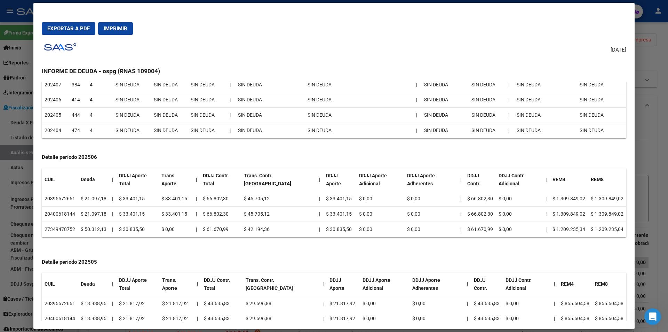
scroll to position [254, 0]
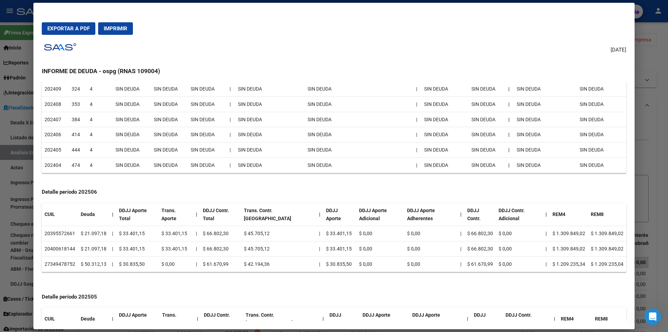
click at [660, 110] on div at bounding box center [334, 166] width 668 height 332
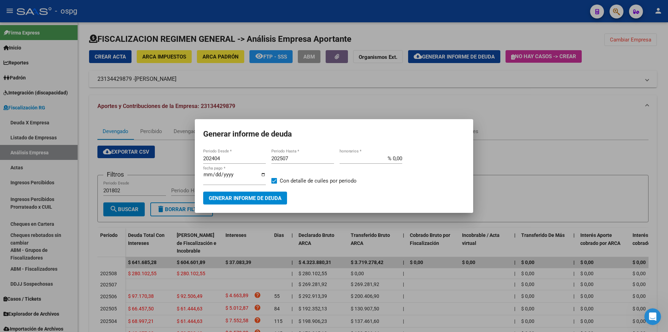
click at [629, 121] on div at bounding box center [334, 166] width 668 height 332
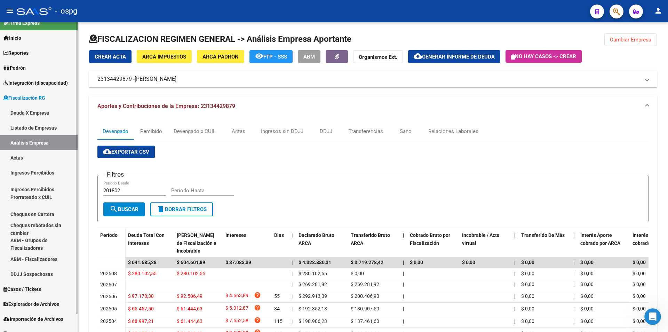
scroll to position [19, 0]
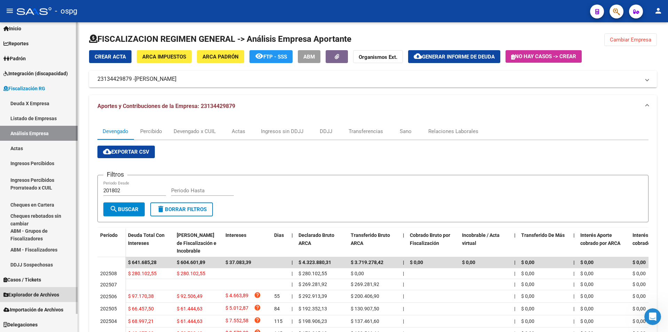
click at [46, 293] on span "Explorador de Archivos" at bounding box center [31, 294] width 56 height 8
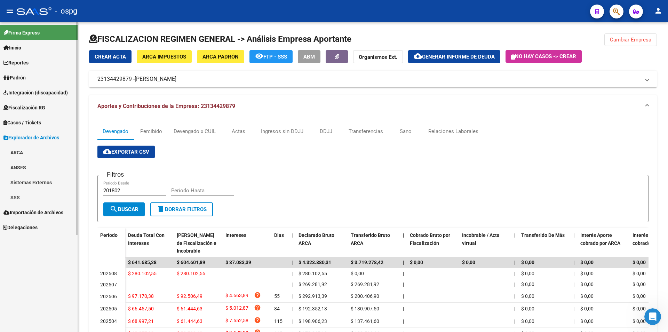
scroll to position [0, 0]
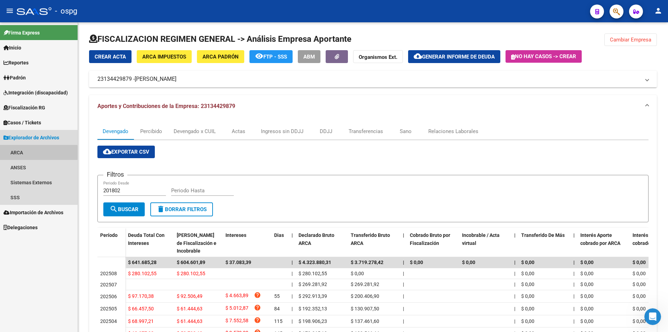
click at [17, 152] on link "ARCA" at bounding box center [39, 152] width 78 height 15
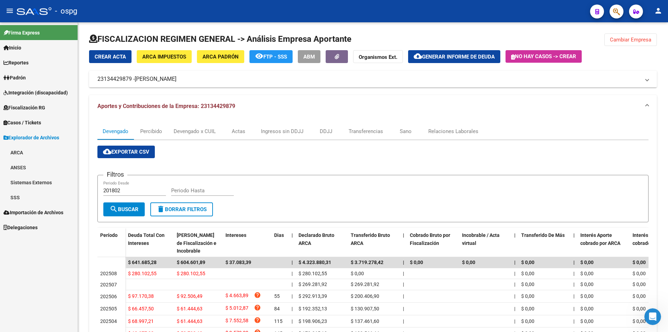
click at [17, 152] on link "ARCA" at bounding box center [39, 152] width 78 height 15
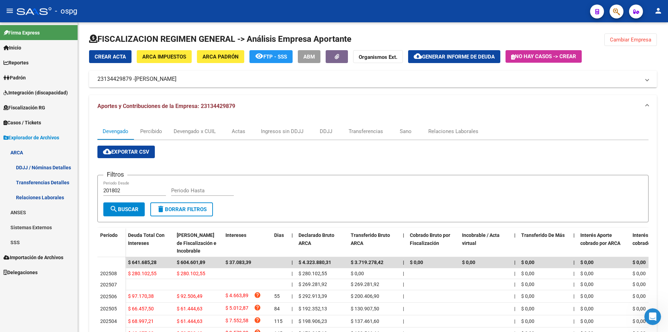
click at [31, 166] on link "DDJJ / Nóminas Detalles" at bounding box center [39, 167] width 78 height 15
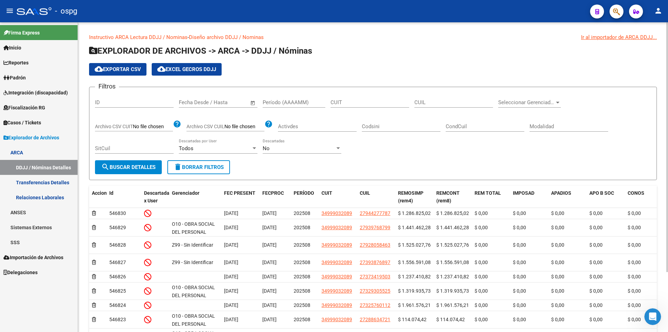
click at [300, 103] on input "Período (AAAAMM)" at bounding box center [294, 102] width 63 height 6
type input "202506"
click at [421, 103] on input "CUIL" at bounding box center [453, 102] width 79 height 6
type input "27-34947875-2"
click at [136, 169] on span "search Buscar Detalles" at bounding box center [128, 167] width 54 height 6
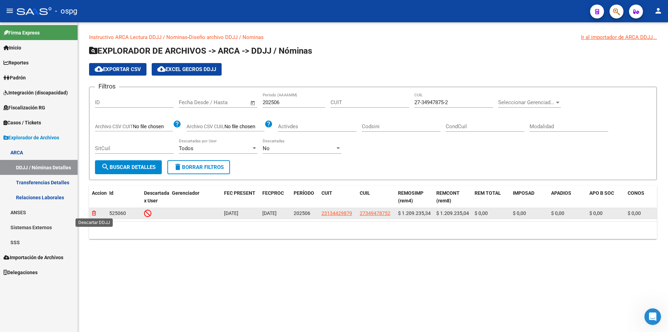
click at [93, 213] on icon at bounding box center [94, 212] width 4 height 5
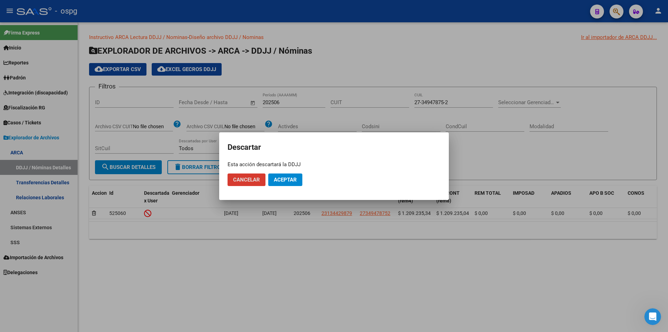
click at [286, 182] on span "Aceptar" at bounding box center [285, 179] width 23 height 6
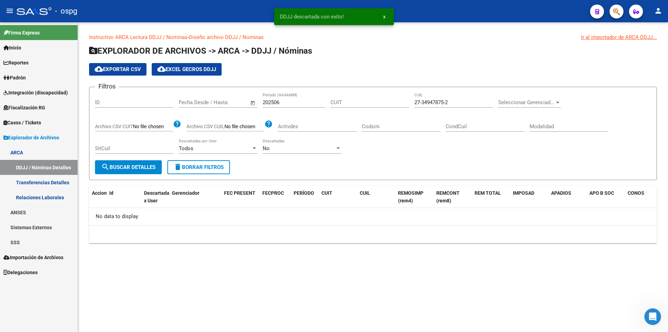
click at [21, 151] on link "ARCA" at bounding box center [39, 152] width 78 height 15
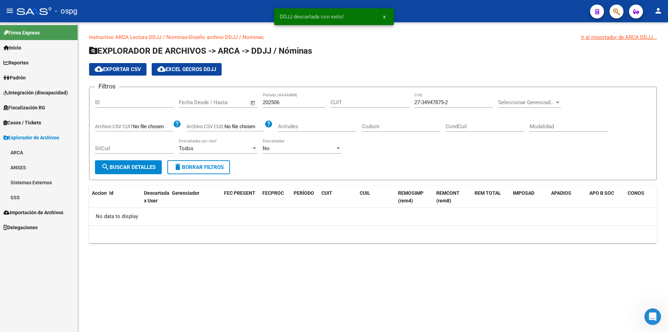
click at [41, 110] on span "Fiscalización RG" at bounding box center [24, 108] width 42 height 8
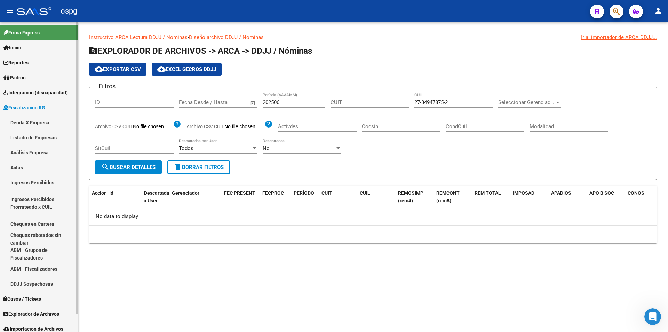
click at [40, 124] on link "Deuda X Empresa" at bounding box center [39, 122] width 78 height 15
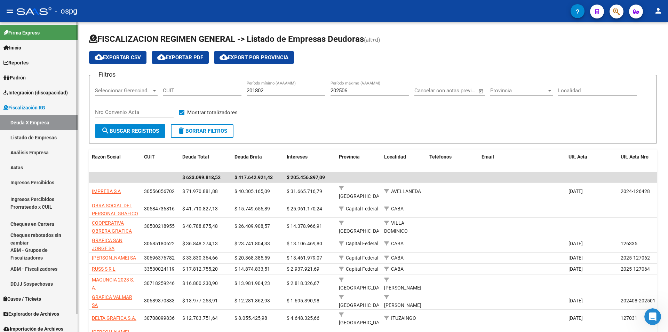
click at [38, 154] on link "Análisis Empresa" at bounding box center [39, 152] width 78 height 15
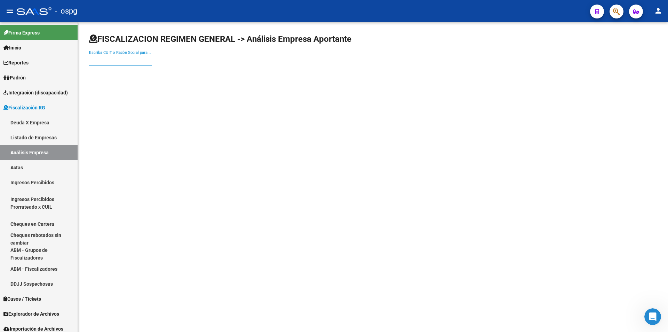
click at [105, 57] on input "Escriba CUIT o Razón Social para buscar" at bounding box center [120, 60] width 63 height 6
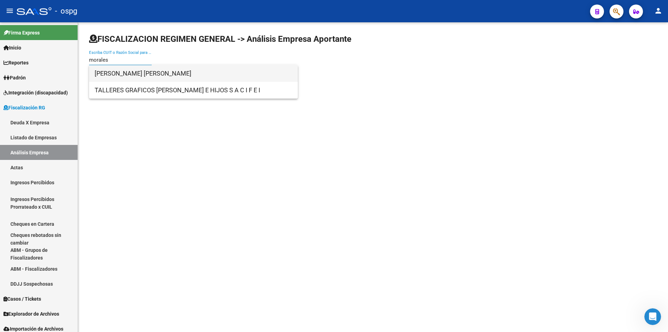
type input "morales"
click at [181, 69] on span "[PERSON_NAME] [PERSON_NAME]" at bounding box center [194, 73] width 198 height 17
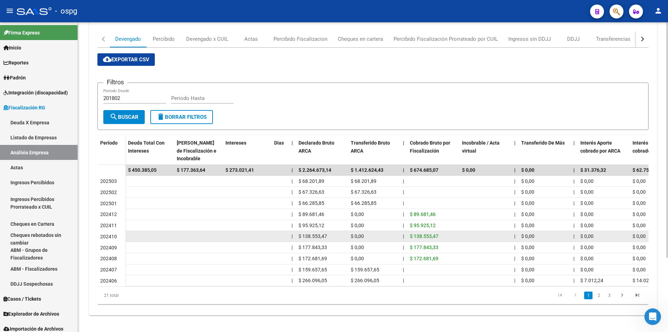
scroll to position [97, 0]
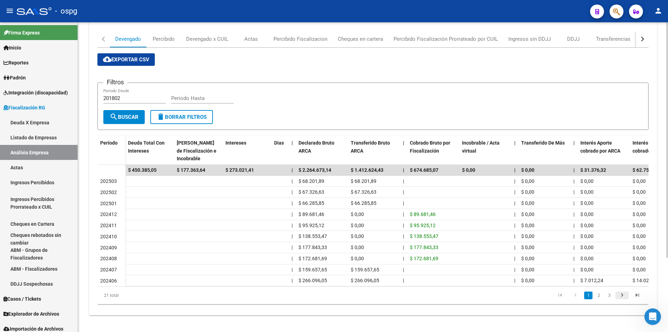
click at [620, 296] on icon "go to next page" at bounding box center [622, 296] width 9 height 8
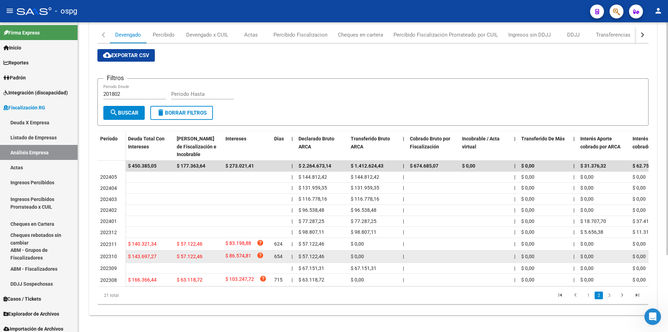
scroll to position [103, 0]
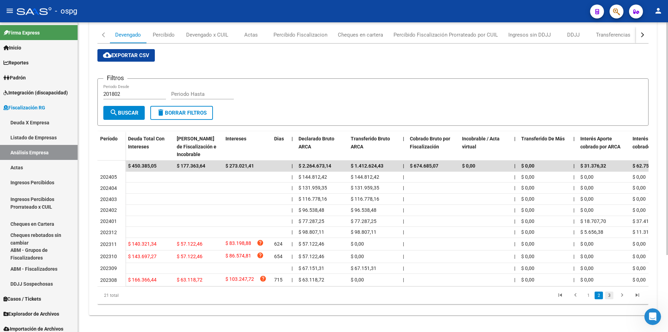
click at [610, 294] on link "3" at bounding box center [609, 295] width 8 height 8
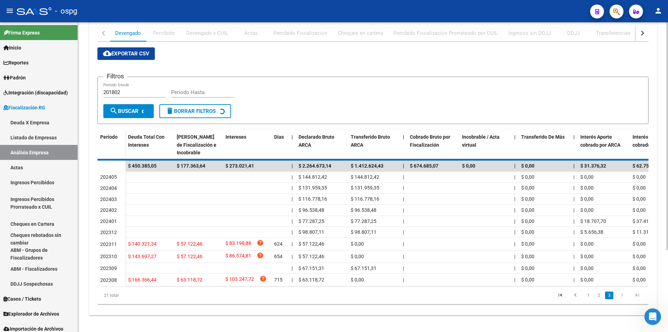
scroll to position [0, 0]
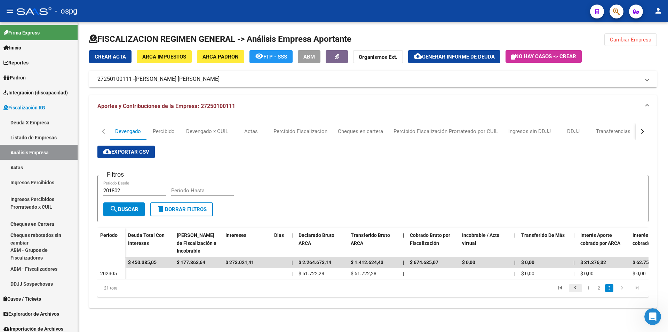
click at [579, 293] on icon "go to previous page" at bounding box center [575, 288] width 9 height 8
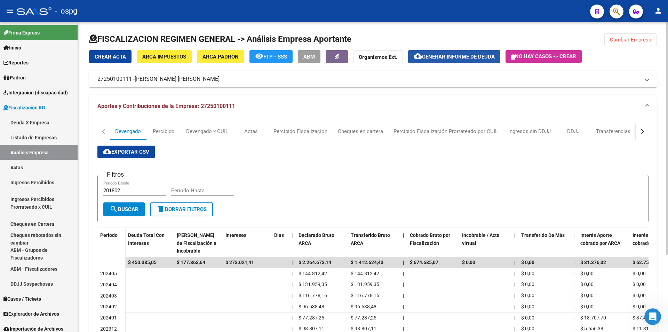
click at [466, 50] on button "cloud_download Generar informe de deuda" at bounding box center [454, 56] width 92 height 13
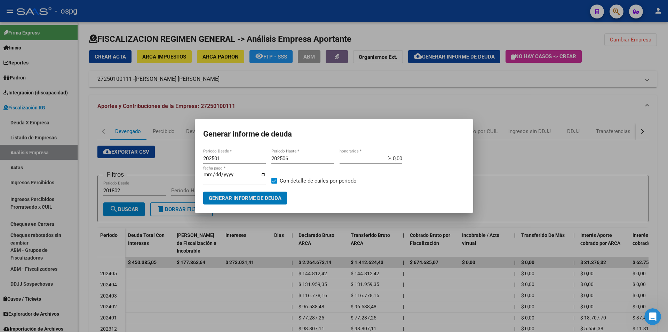
click at [236, 158] on input "202501" at bounding box center [234, 158] width 63 height 6
type input "202306"
click at [244, 199] on span "Generar informe de deuda" at bounding box center [245, 198] width 73 height 6
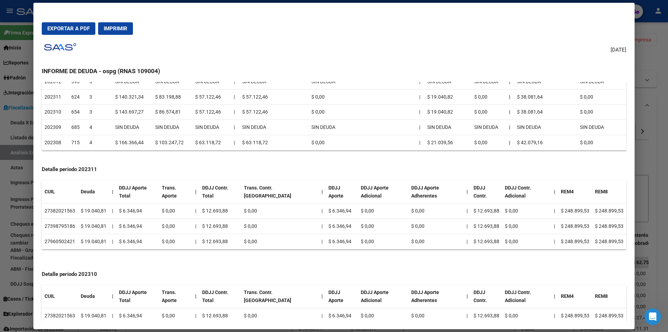
scroll to position [348, 0]
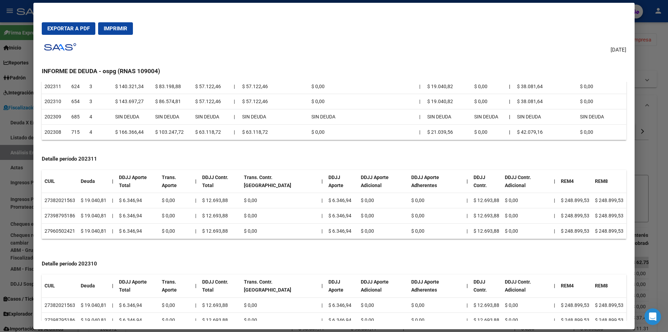
click at [662, 151] on div at bounding box center [334, 166] width 668 height 332
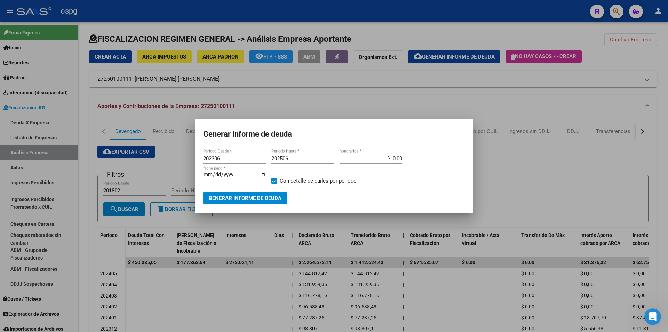
click at [522, 159] on div at bounding box center [334, 166] width 668 height 332
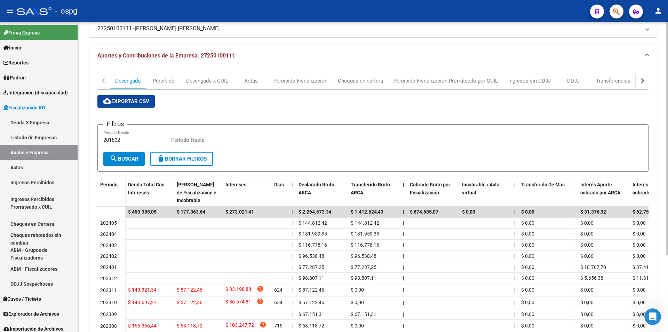
scroll to position [0, 0]
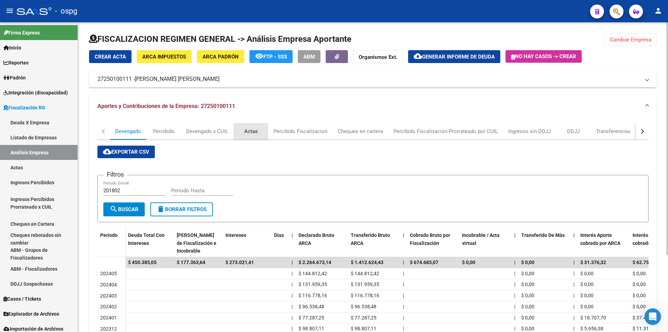
click at [254, 130] on div "Actas" at bounding box center [251, 131] width 14 height 8
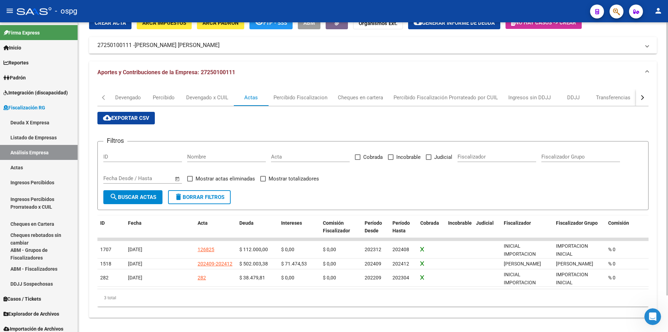
scroll to position [35, 0]
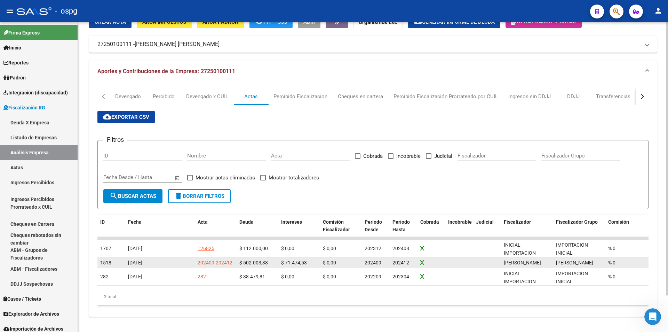
click at [218, 261] on div "202409-202412" at bounding box center [215, 262] width 35 height 8
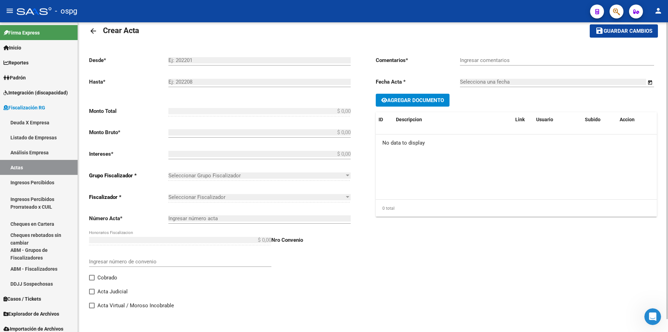
type input "202409"
type input "202412"
type input "$ 573.477,91"
type input "$ 502.003,38"
type input "$ 71.474,53"
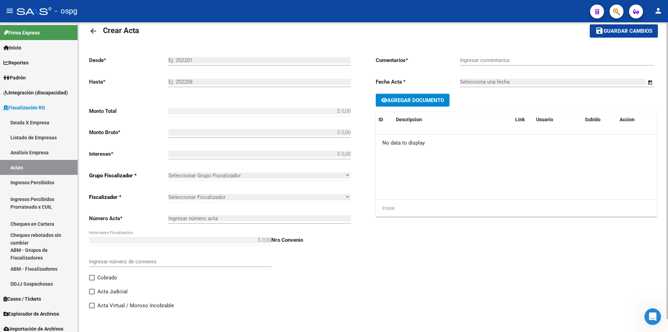
type input "202409-202412"
checkbox input "true"
type input "Recibo 42719"
type input "[DATE]"
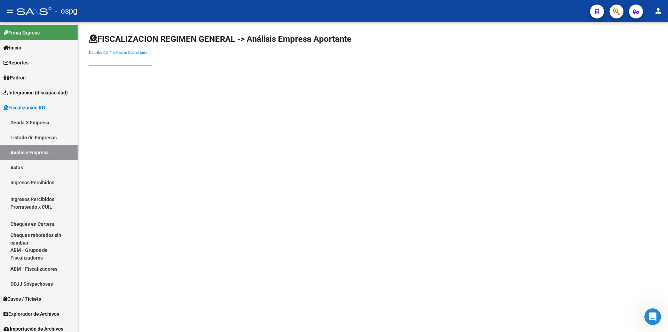
click at [115, 61] on input "Escriba CUIT o Razón Social para buscar" at bounding box center [120, 60] width 63 height 6
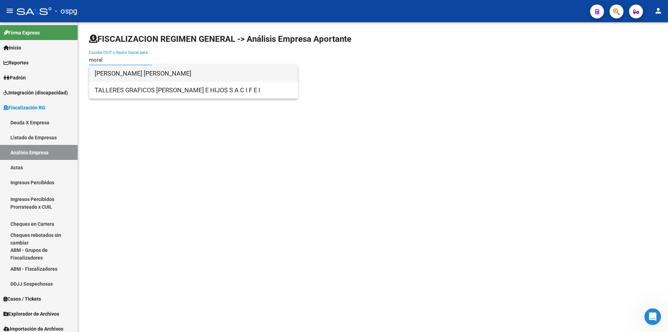
type input "moral"
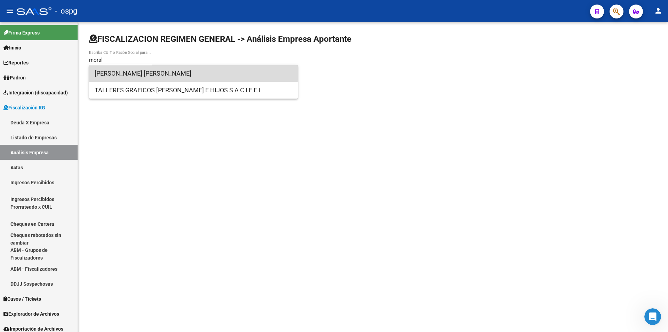
click at [143, 71] on span "[PERSON_NAME] [PERSON_NAME]" at bounding box center [194, 73] width 198 height 17
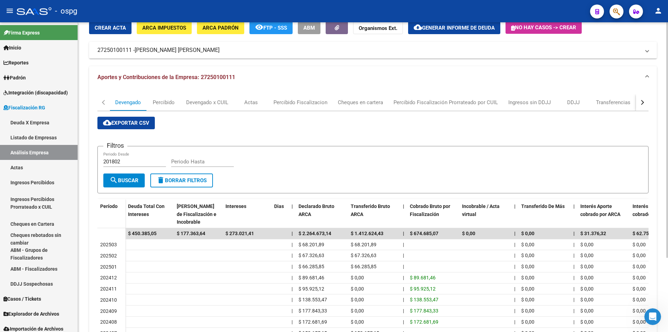
scroll to position [70, 0]
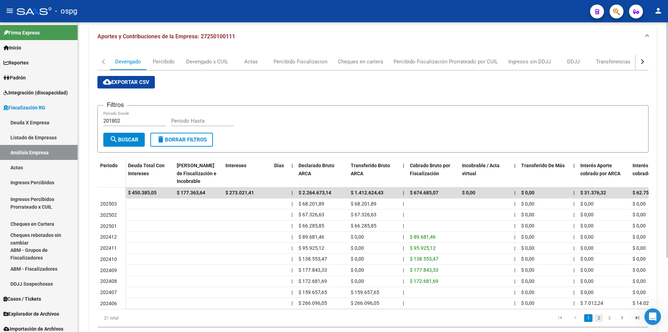
click at [600, 321] on link "2" at bounding box center [599, 318] width 8 height 8
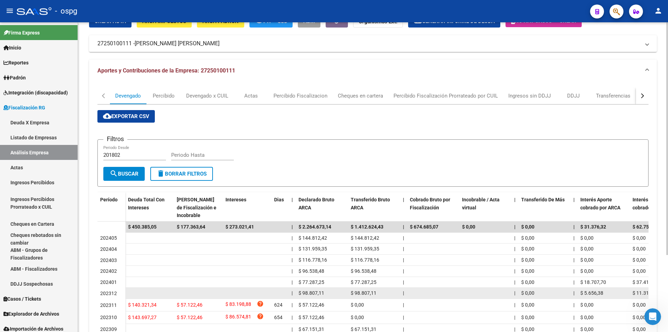
scroll to position [35, 0]
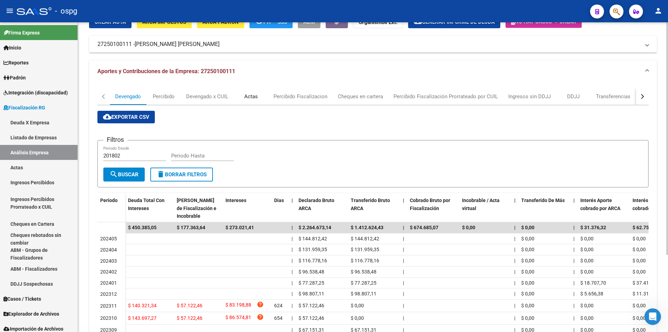
click at [253, 95] on div "Actas" at bounding box center [251, 97] width 14 height 8
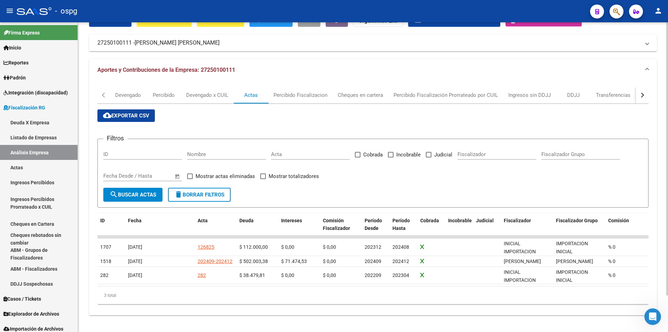
scroll to position [41, 0]
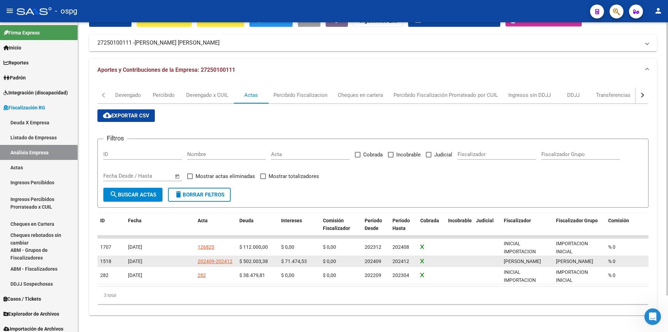
drag, startPoint x: 390, startPoint y: 200, endPoint x: 443, endPoint y: 254, distance: 75.3
click at [443, 256] on datatable-body-cell at bounding box center [431, 261] width 28 height 11
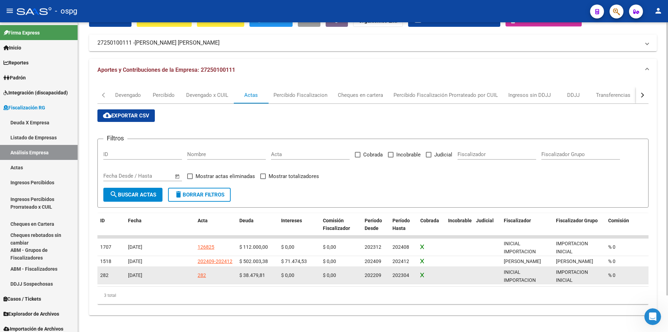
click at [201, 271] on div "282" at bounding box center [202, 275] width 8 height 8
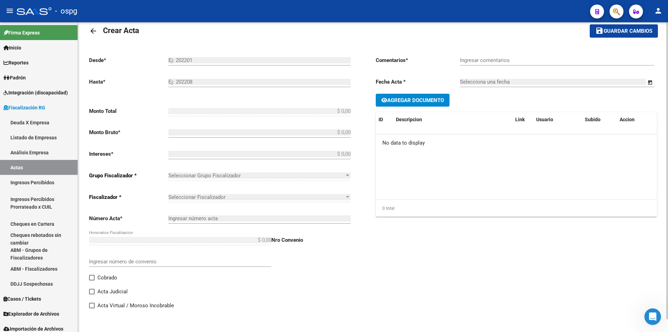
scroll to position [14, 0]
type input "202209"
type input "202304"
type input "$ 38.479,81"
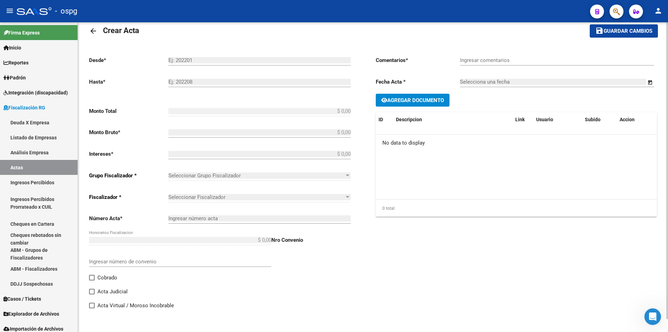
checkbox input "true"
type input "[DATE]"
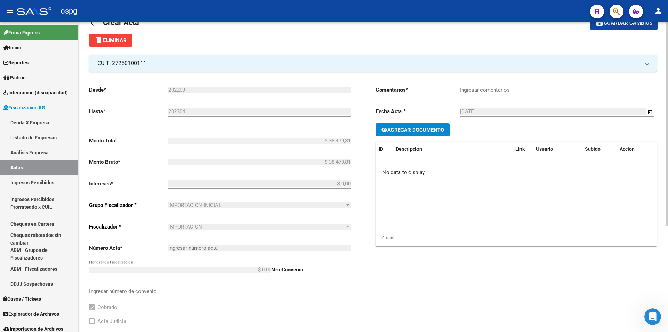
scroll to position [0, 0]
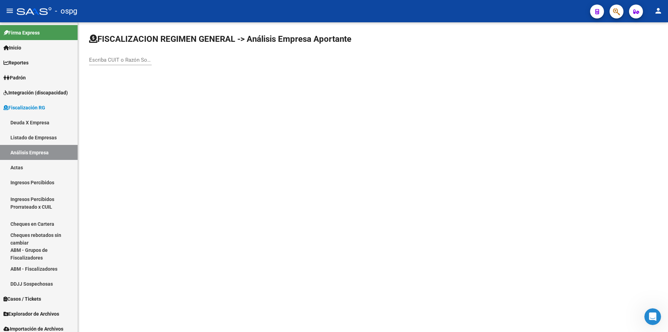
click at [143, 56] on div "Escriba CUIT o Razón Social para buscar" at bounding box center [120, 57] width 63 height 15
type input "MORALES"
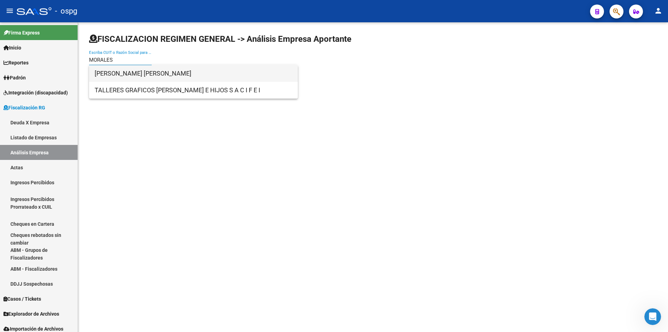
click at [143, 68] on span "[PERSON_NAME] [PERSON_NAME]" at bounding box center [194, 73] width 198 height 17
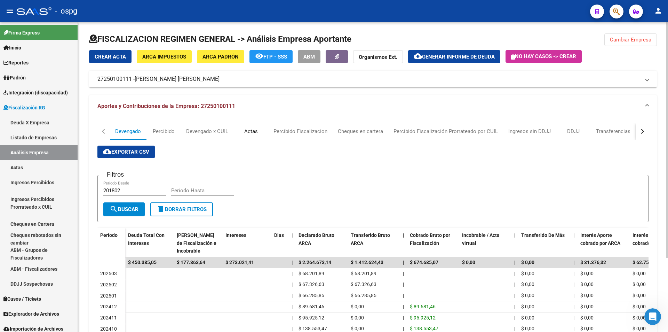
click at [250, 129] on div "Actas" at bounding box center [251, 131] width 14 height 8
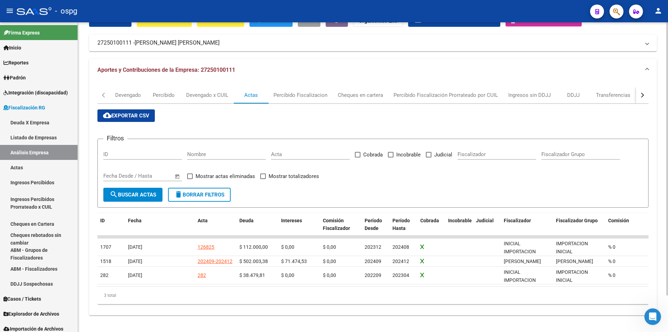
scroll to position [41, 0]
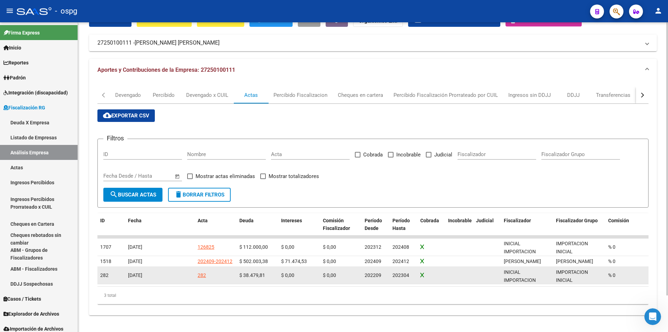
click at [202, 271] on div "282" at bounding box center [202, 275] width 8 height 8
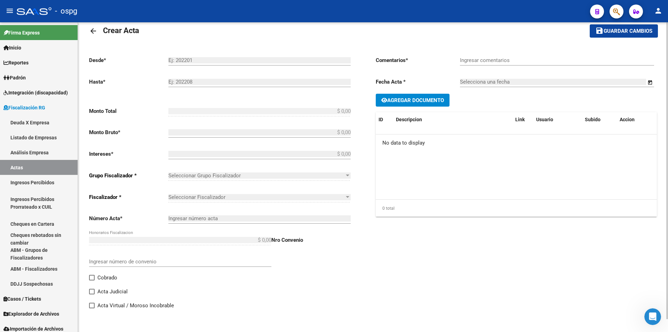
type input "202209"
type input "202304"
type input "$ 38.479,81"
checkbox input "true"
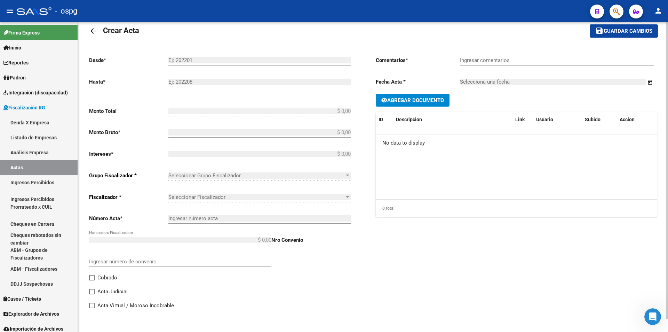
type input "[DATE]"
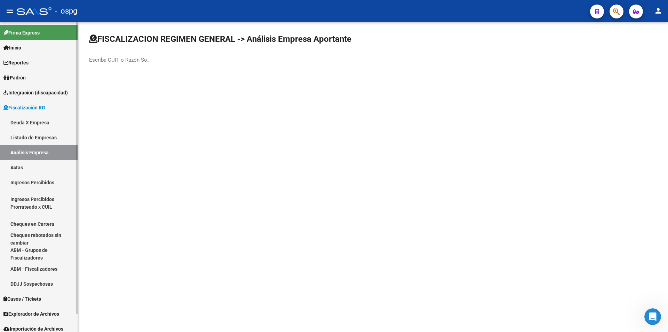
click at [14, 166] on link "Actas" at bounding box center [39, 167] width 78 height 15
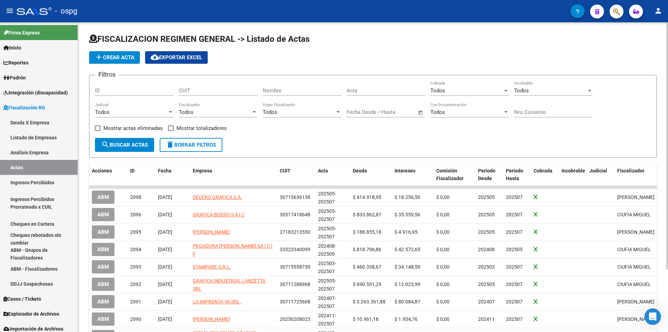
click at [115, 56] on span "add Crear Acta" at bounding box center [115, 57] width 40 height 6
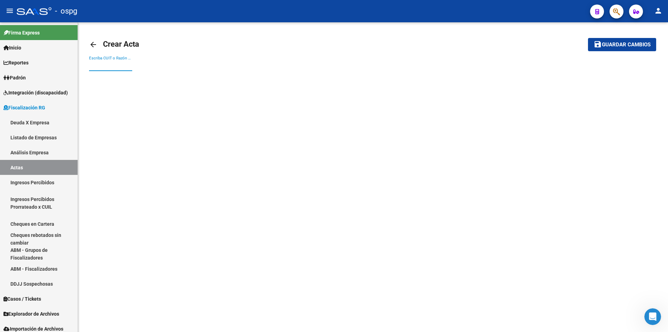
click at [125, 62] on div "Escriba CUIT o Razón Social para buscar" at bounding box center [110, 63] width 43 height 15
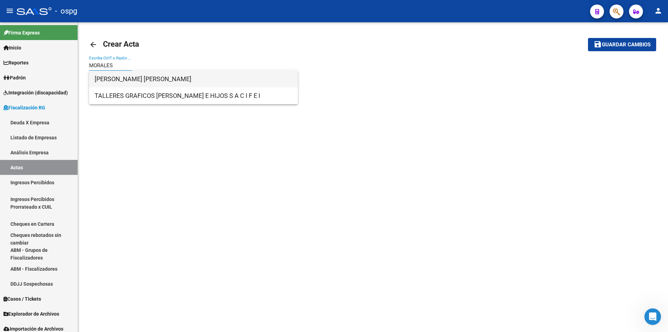
type input "MORALES"
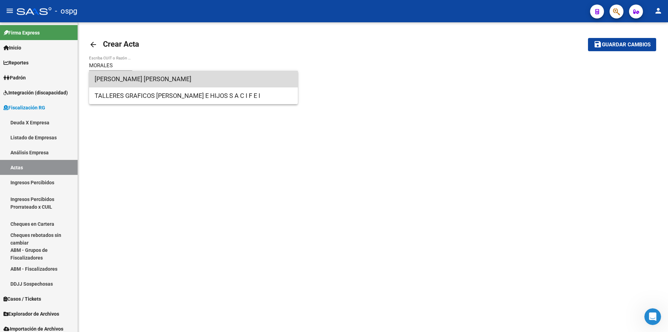
click at [133, 76] on span "[PERSON_NAME] [PERSON_NAME]" at bounding box center [194, 79] width 198 height 17
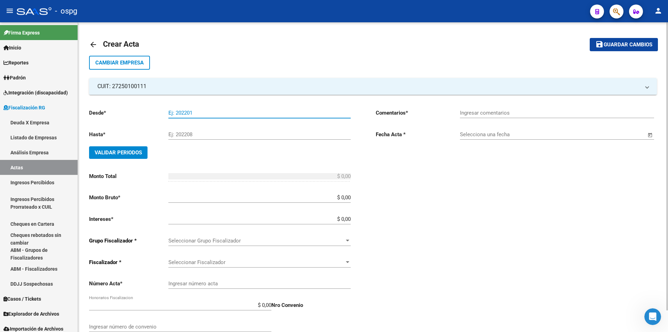
click at [210, 114] on input "Ej: 202201" at bounding box center [259, 113] width 182 height 6
type input "0"
type input "202305"
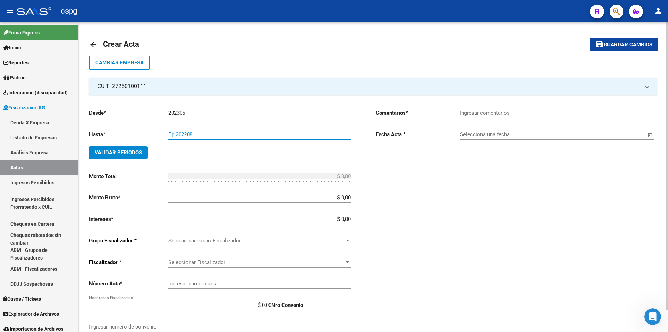
click at [201, 132] on input "Ej: 202208" at bounding box center [259, 134] width 182 height 6
type input "202311"
click at [529, 134] on input "Selecciona una fecha" at bounding box center [553, 134] width 186 height 6
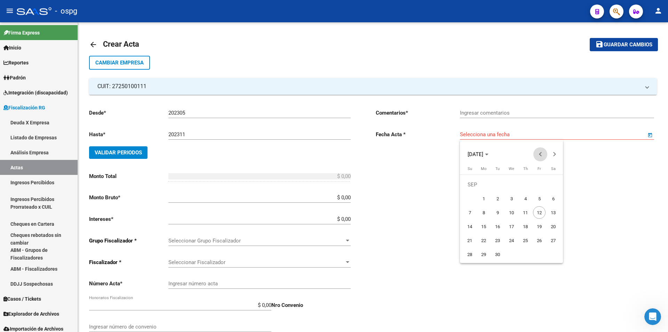
click at [541, 151] on span "Previous month" at bounding box center [540, 154] width 14 height 14
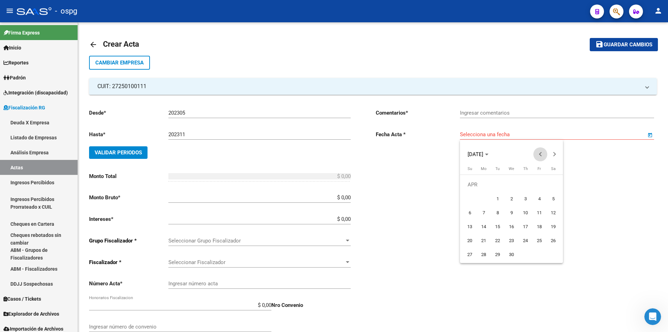
click at [541, 151] on span "Previous month" at bounding box center [540, 154] width 14 height 14
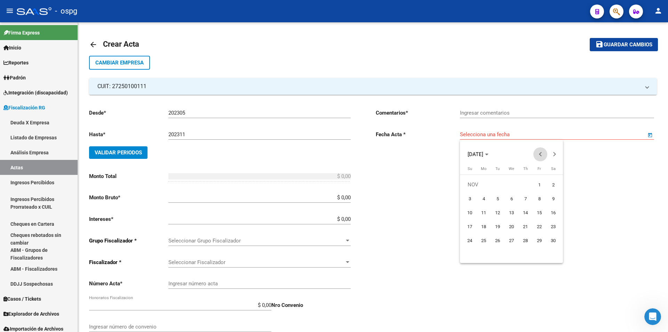
click at [541, 151] on span "Previous month" at bounding box center [540, 154] width 14 height 14
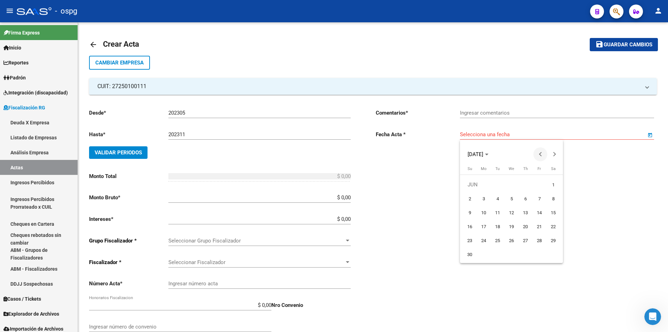
click at [541, 151] on span "Previous month" at bounding box center [540, 154] width 14 height 14
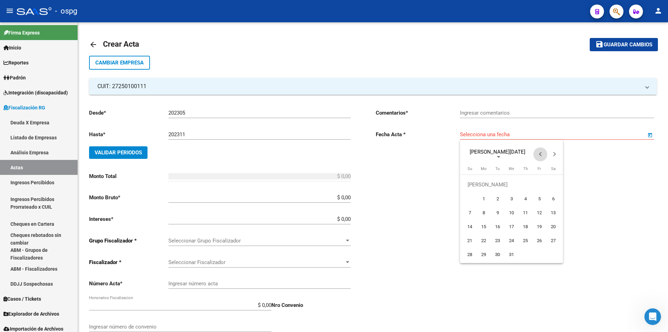
click at [541, 151] on span "Previous month" at bounding box center [540, 154] width 14 height 14
click at [536, 223] on span "22" at bounding box center [539, 226] width 13 height 13
type input "[DATE]"
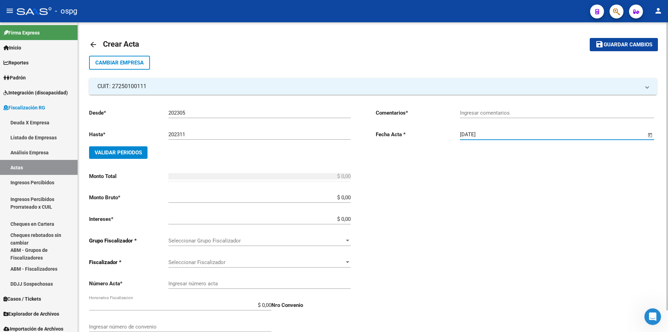
click at [349, 197] on input "$ 0,00" at bounding box center [259, 197] width 182 height 6
click at [351, 197] on div "Desde * 202305 Ej: 202201 Hasta * 202311 Ej: 202208 Validar Periodos Monto Tota…" at bounding box center [221, 220] width 264 height 235
click at [350, 196] on input "$ 0,00" at bounding box center [259, 197] width 182 height 6
type input "$ 487.041,19"
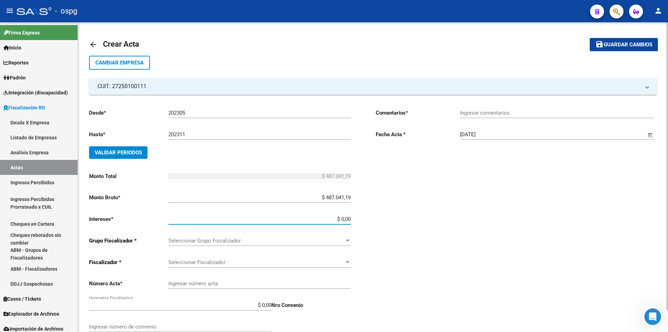
click at [350, 218] on input "$ 0,00" at bounding box center [259, 219] width 182 height 6
type input "$ 0,01"
type input "$ 487.041,20"
click at [384, 206] on div "Comentarios * Ingresar comentarios Fecha Acta * [DATE] Selecciona una fecha" at bounding box center [516, 220] width 281 height 235
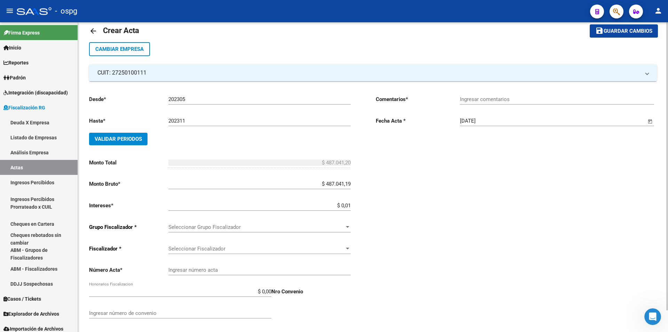
scroll to position [23, 0]
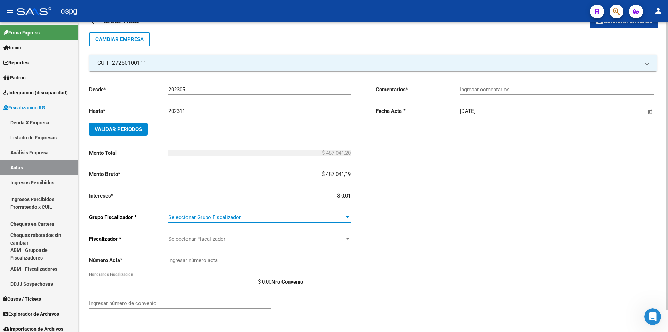
click at [346, 218] on div at bounding box center [347, 217] width 6 height 6
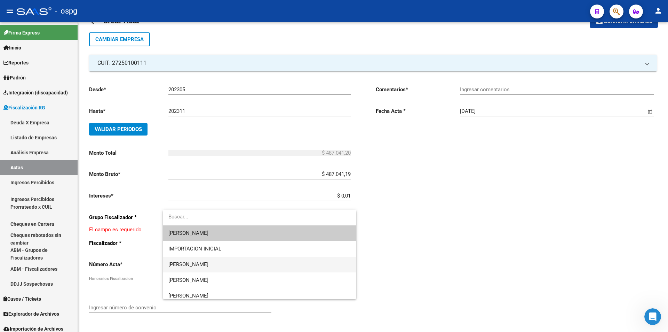
click at [330, 264] on span "[PERSON_NAME]" at bounding box center [259, 264] width 182 height 16
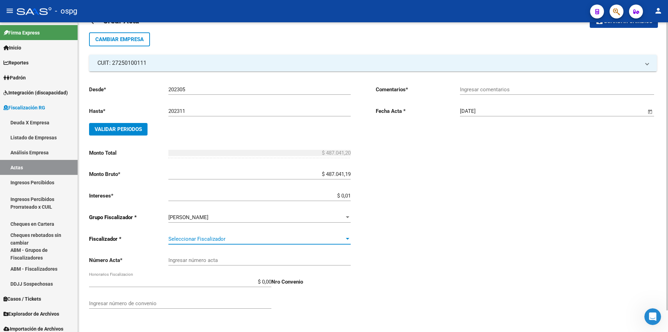
click at [346, 239] on div at bounding box center [347, 239] width 6 height 6
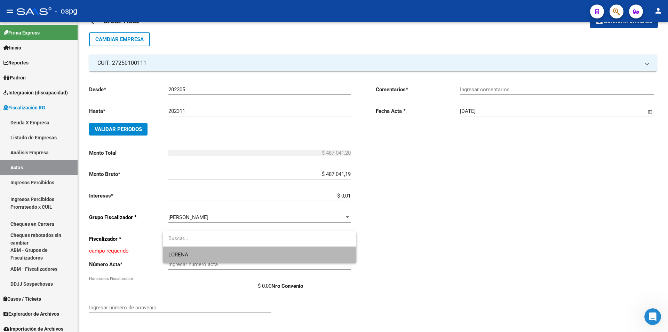
click at [338, 256] on span "LORENA" at bounding box center [259, 255] width 182 height 16
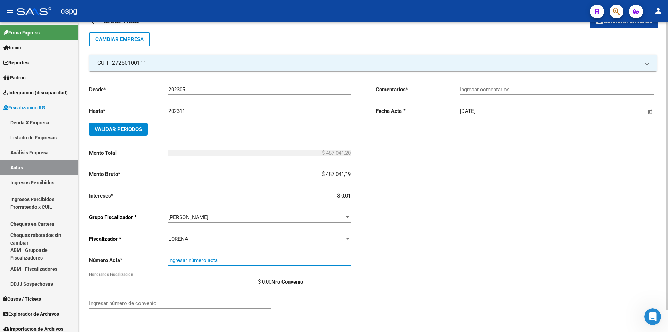
click at [253, 261] on input "Ingresar número acta" at bounding box center [259, 260] width 182 height 6
type input "202305-202311"
click at [255, 255] on div "202305-202311 Ingresar número acta" at bounding box center [259, 257] width 182 height 15
click at [422, 287] on div "Comentarios * Ingresar comentarios Fecha Acta * [DATE] Selecciona una fecha" at bounding box center [516, 197] width 281 height 235
click at [201, 304] on input "Ingresar número de convenio" at bounding box center [180, 303] width 182 height 6
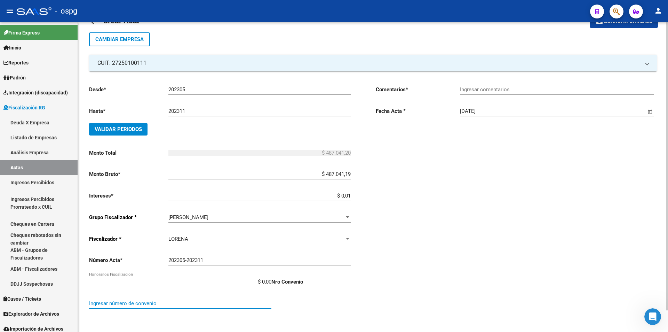
click at [130, 127] on span "Validar Periodos" at bounding box center [118, 129] width 47 height 6
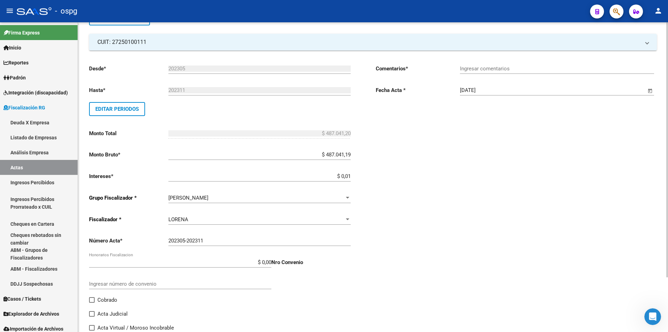
scroll to position [66, 0]
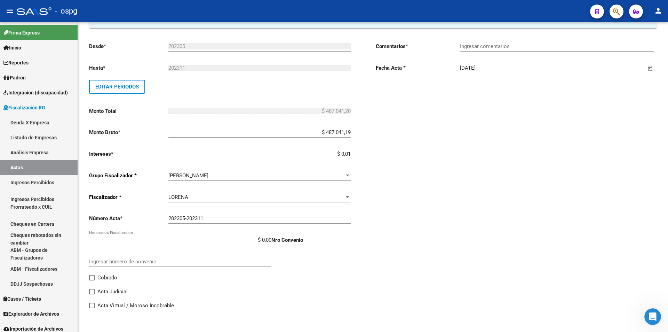
click at [93, 276] on span at bounding box center [92, 277] width 6 height 6
click at [92, 280] on input "Cobrado" at bounding box center [91, 280] width 0 height 0
checkbox input "true"
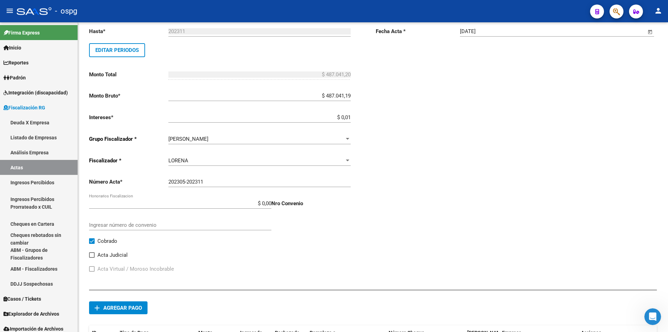
scroll to position [104, 0]
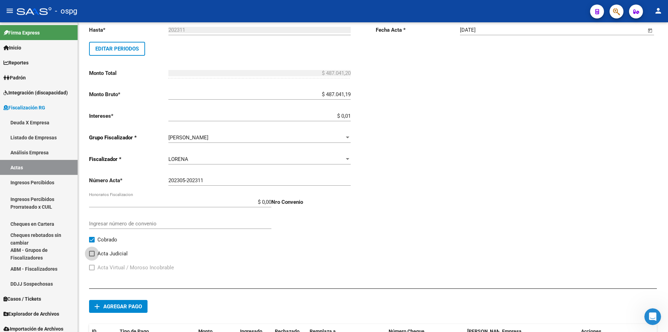
click at [90, 255] on span at bounding box center [92, 253] width 6 height 6
click at [91, 256] on input "Acta Judicial" at bounding box center [91, 256] width 0 height 0
checkbox input "true"
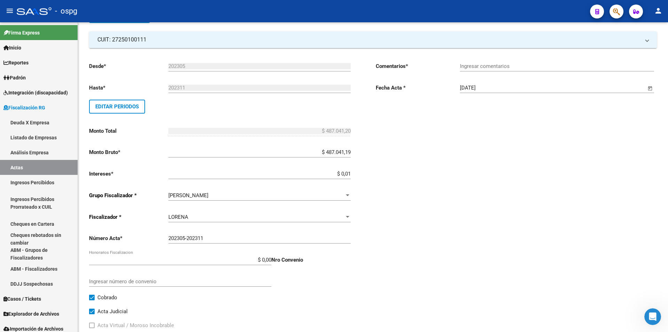
scroll to position [0, 0]
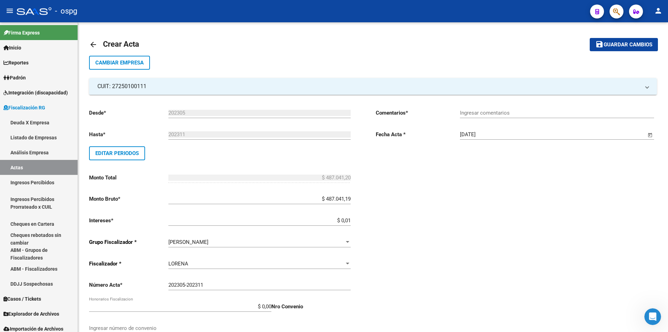
click at [639, 47] on span "Guardar cambios" at bounding box center [628, 45] width 49 height 6
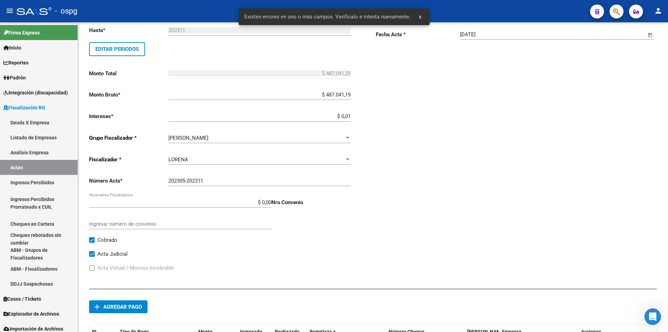
scroll to position [104, 0]
click at [91, 237] on span at bounding box center [92, 240] width 6 height 6
click at [91, 242] on input "Cobrado" at bounding box center [91, 242] width 0 height 0
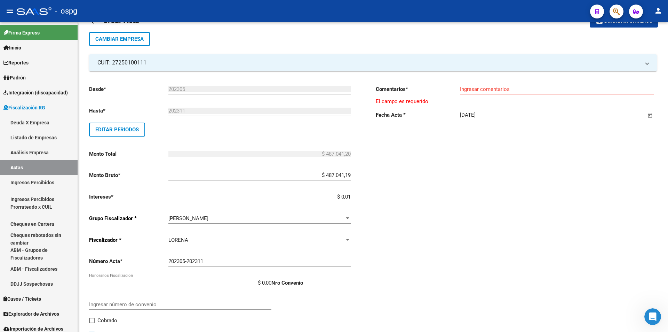
scroll to position [66, 0]
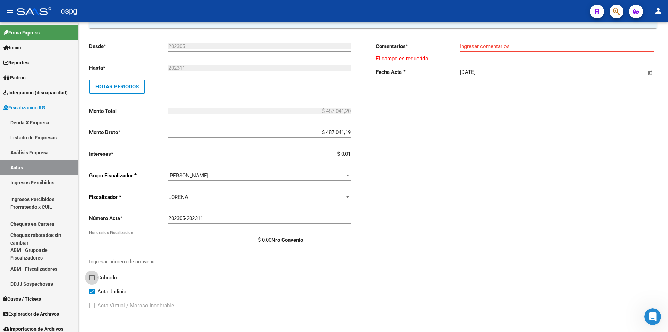
click at [92, 277] on span at bounding box center [92, 277] width 6 height 6
click at [92, 280] on input "Cobrado" at bounding box center [91, 280] width 0 height 0
checkbox input "true"
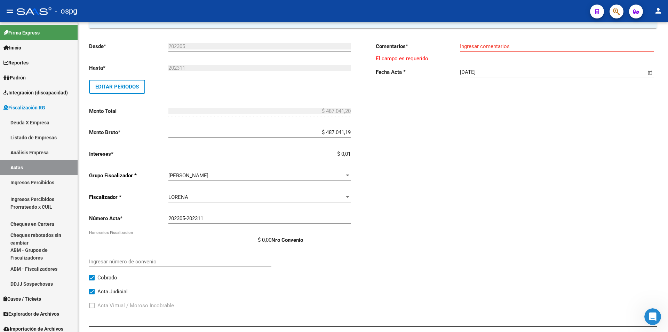
click at [92, 291] on span at bounding box center [92, 291] width 6 height 6
click at [92, 294] on input "Acta Judicial" at bounding box center [91, 294] width 0 height 0
checkbox input "false"
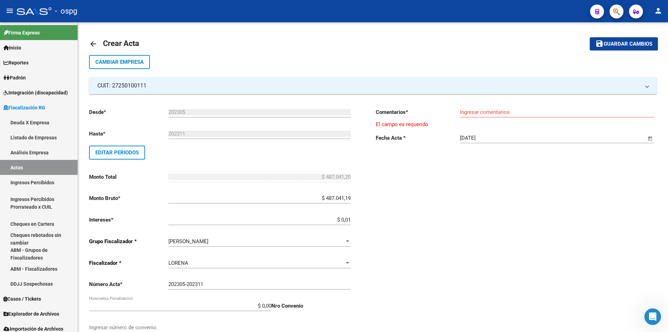
scroll to position [0, 0]
click at [627, 43] on span "Guardar cambios" at bounding box center [628, 45] width 49 height 6
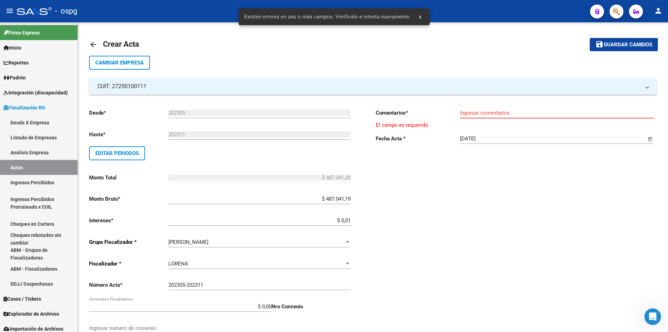
click at [487, 113] on input "Ingresar comentarios" at bounding box center [557, 113] width 194 height 6
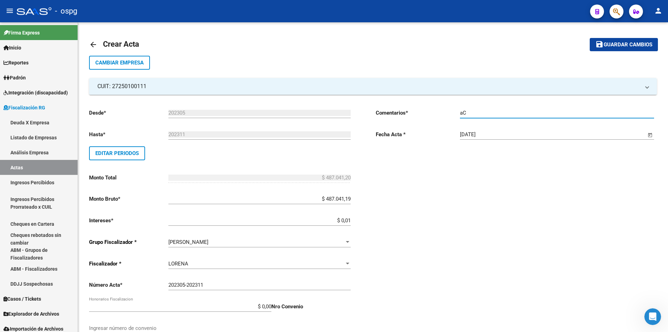
type input "a"
type input "Acta As. Legal"
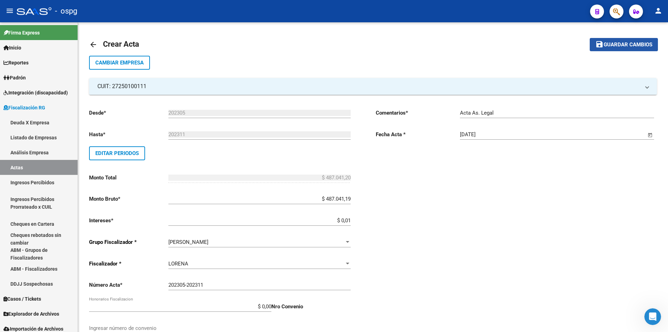
click at [637, 40] on button "save Guardar cambios" at bounding box center [624, 44] width 68 height 13
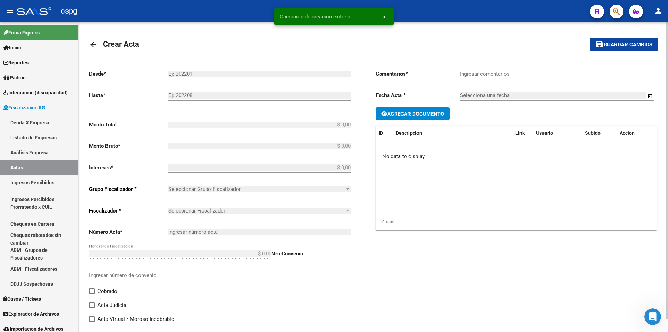
type input "202305"
type input "202311"
type input "$ 487.041,20"
type input "$ 487.041,19"
type input "$ 0,01"
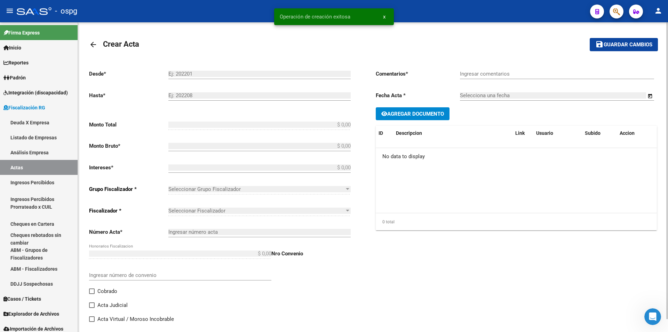
type input "202305-202311"
checkbox input "true"
type input "Acta As. Legal"
type input "[DATE]"
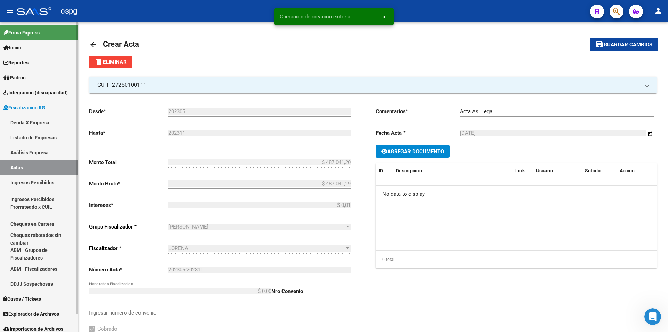
click at [25, 165] on link "Actas" at bounding box center [39, 167] width 78 height 15
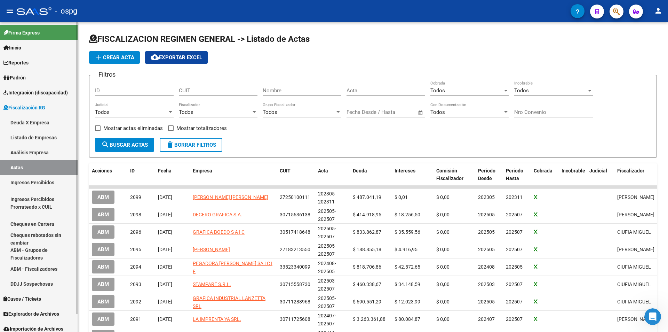
click at [42, 151] on link "Análisis Empresa" at bounding box center [39, 152] width 78 height 15
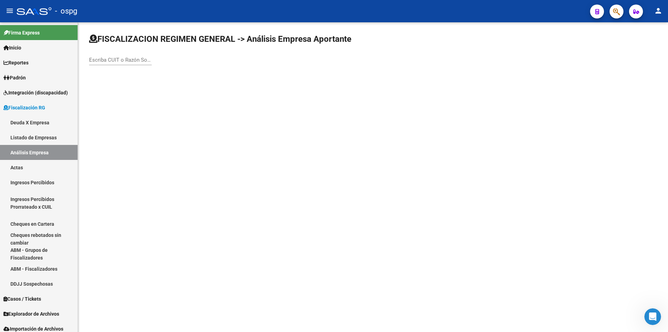
click at [119, 60] on input "Escriba CUIT o Razón Social para buscar" at bounding box center [120, 60] width 63 height 6
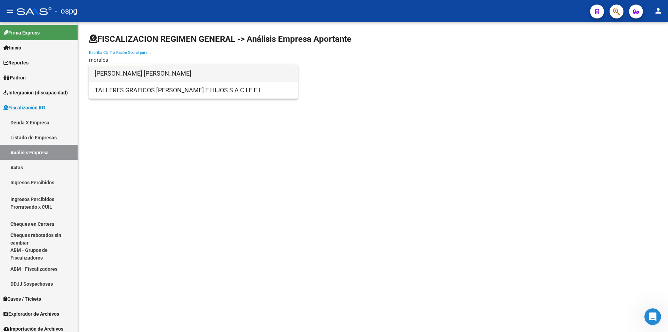
type input "morales"
click at [121, 69] on span "[PERSON_NAME] [PERSON_NAME]" at bounding box center [194, 73] width 198 height 17
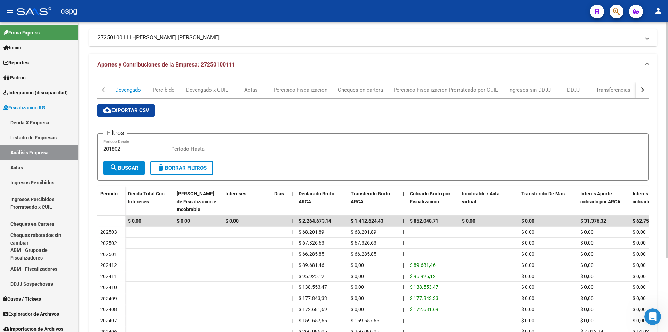
scroll to position [97, 0]
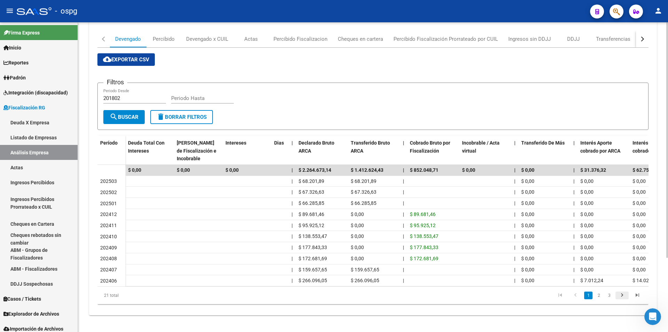
click at [620, 294] on icon "go to next page" at bounding box center [622, 296] width 9 height 8
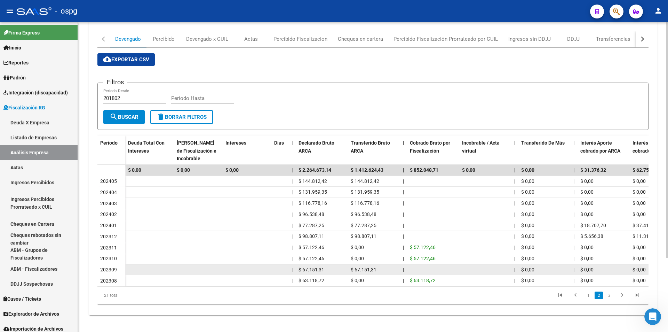
scroll to position [0, 0]
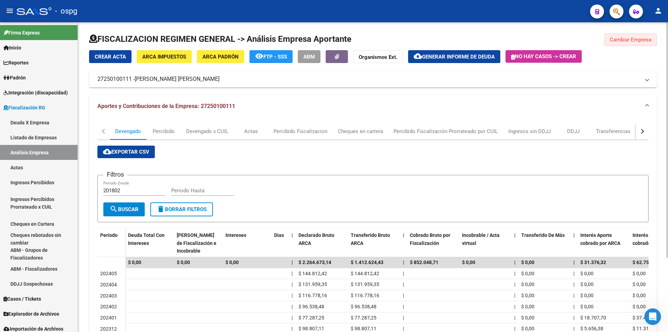
click at [633, 40] on span "Cambiar Empresa" at bounding box center [630, 40] width 41 height 6
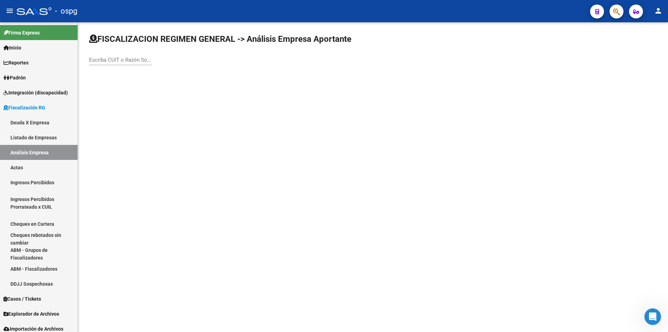
click at [319, 204] on mat-sidenav-content "FISCALIZACION REGIMEN GENERAL -> Análisis Empresa Aportante Escriba CUIT o Razó…" at bounding box center [373, 176] width 590 height 309
